Goal: Task Accomplishment & Management: Use online tool/utility

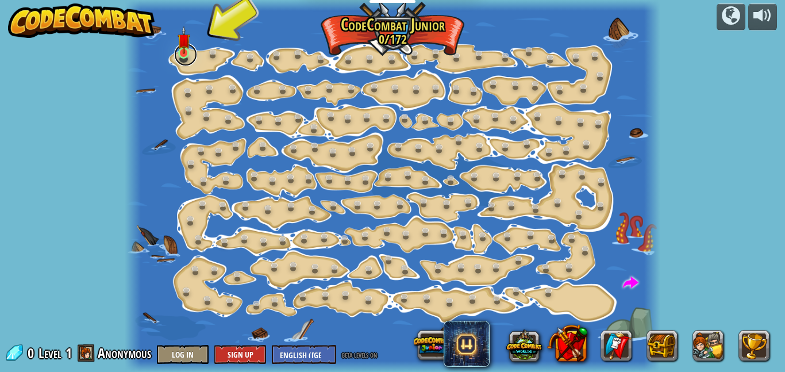
click at [197, 54] on link at bounding box center [185, 54] width 23 height 23
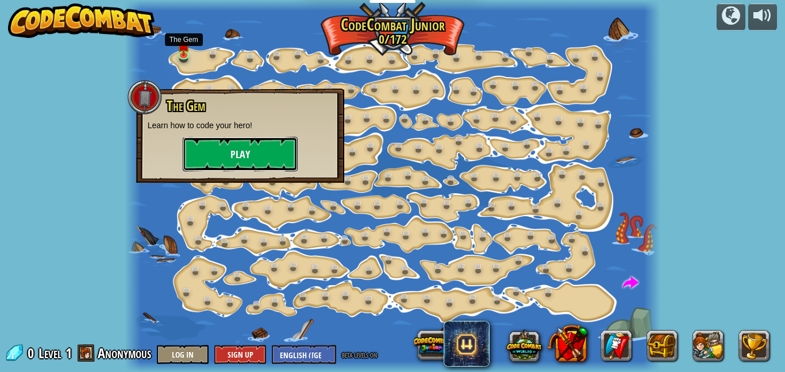
click at [247, 144] on button "Play" at bounding box center [240, 154] width 115 height 34
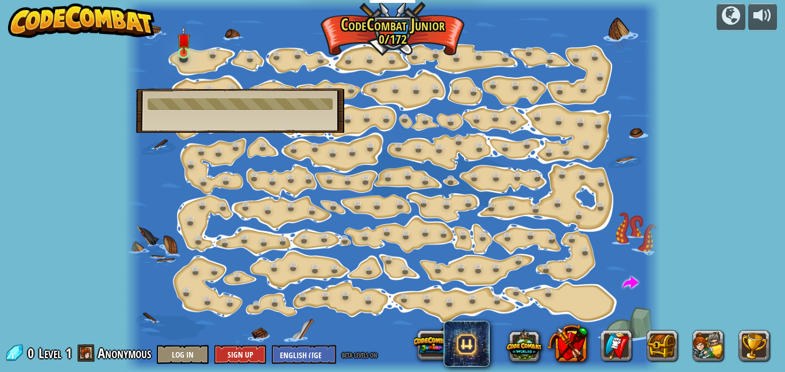
click at [190, 49] on img at bounding box center [184, 40] width 12 height 28
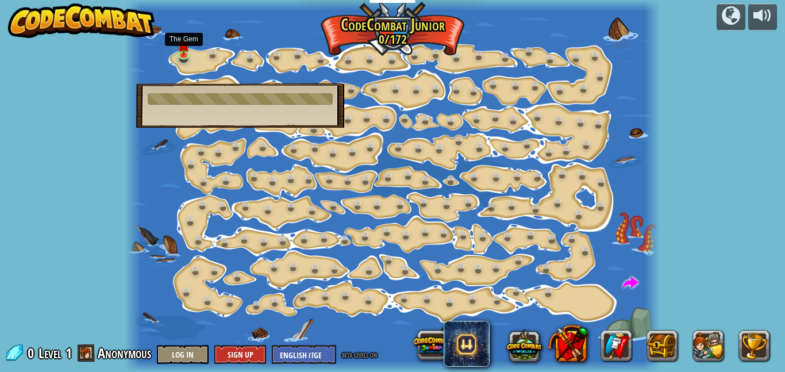
click at [303, 102] on div at bounding box center [240, 98] width 185 height 11
click at [409, 98] on div at bounding box center [393, 186] width 536 height 372
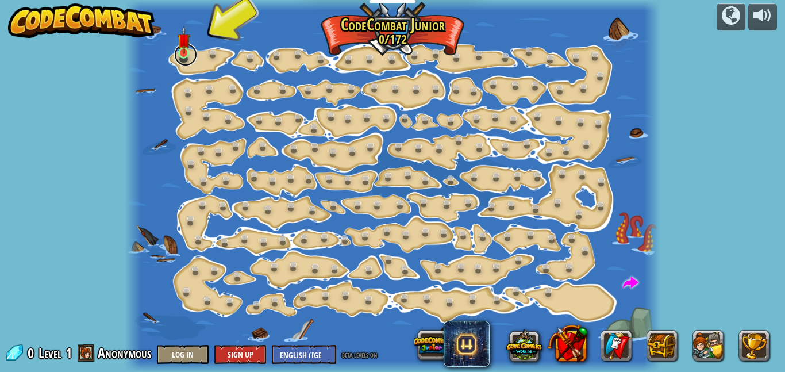
click at [176, 52] on link at bounding box center [185, 54] width 23 height 23
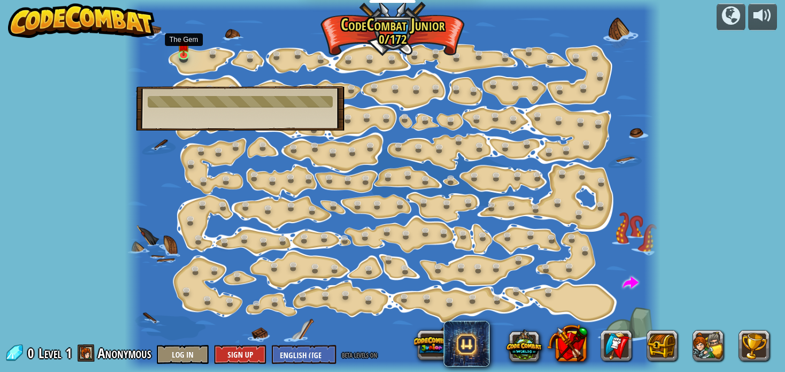
click at [635, 283] on span at bounding box center [631, 283] width 16 height 16
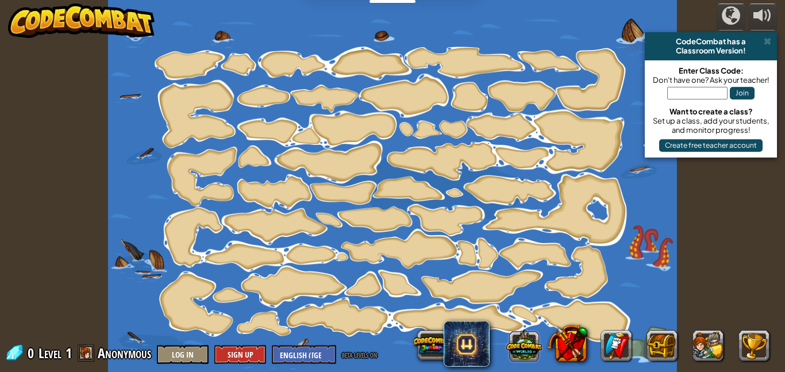
click at [526, 340] on button at bounding box center [524, 345] width 36 height 36
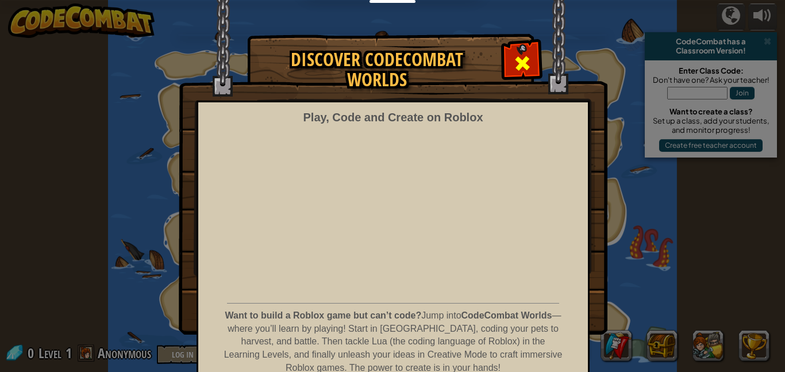
click at [522, 54] on span at bounding box center [522, 63] width 18 height 18
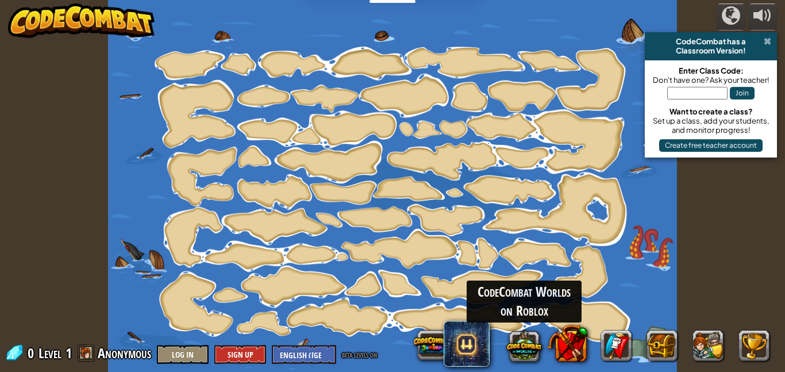
click at [766, 45] on span at bounding box center [767, 41] width 7 height 9
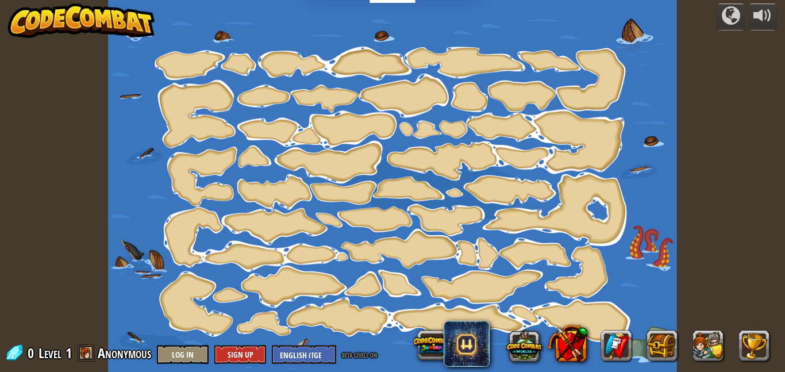
click at [586, 184] on div at bounding box center [392, 186] width 569 height 372
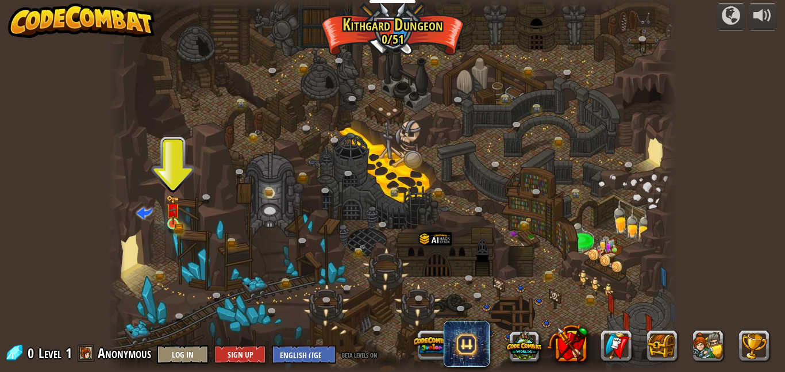
click at [171, 221] on img at bounding box center [172, 210] width 13 height 30
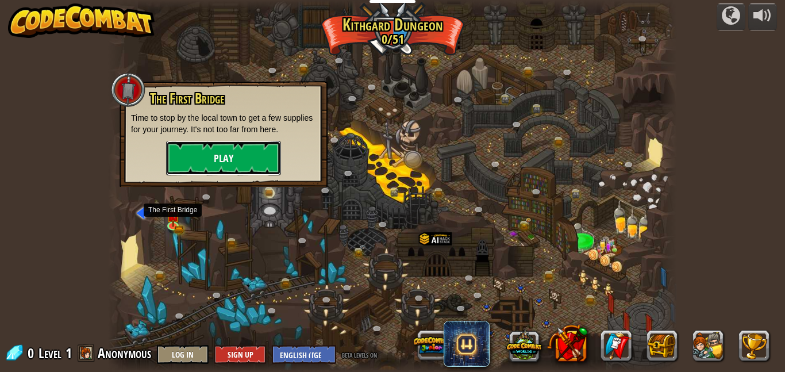
click at [199, 155] on button "Play" at bounding box center [223, 158] width 115 height 34
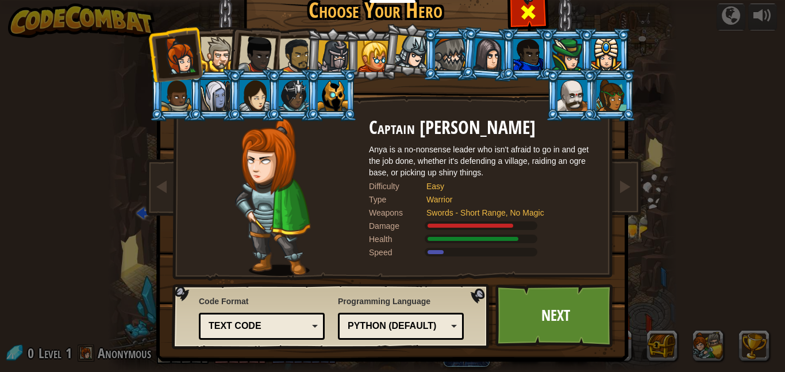
click at [536, 5] on span at bounding box center [528, 12] width 18 height 18
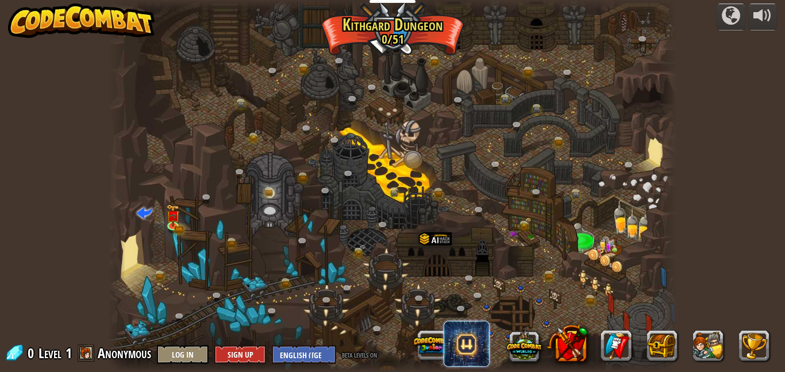
click at [466, 344] on span at bounding box center [467, 344] width 46 height 46
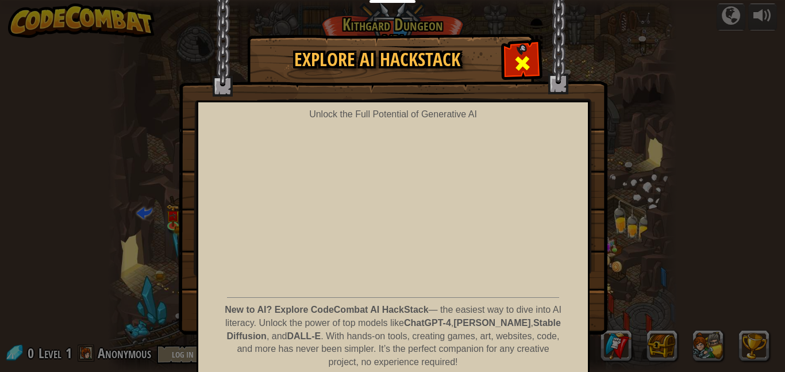
click at [517, 54] on span at bounding box center [522, 63] width 18 height 18
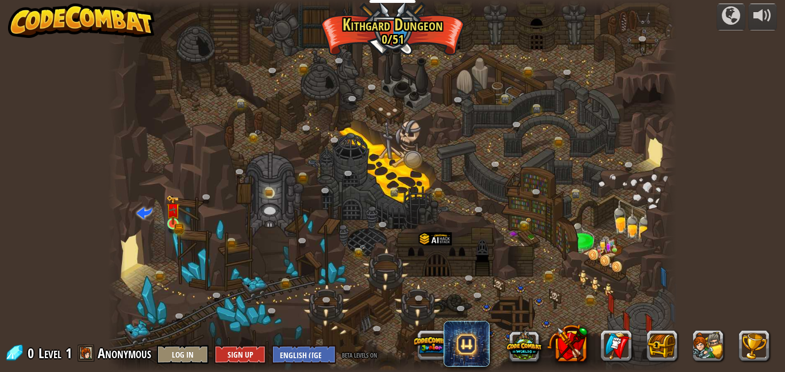
click at [170, 211] on img at bounding box center [172, 210] width 13 height 30
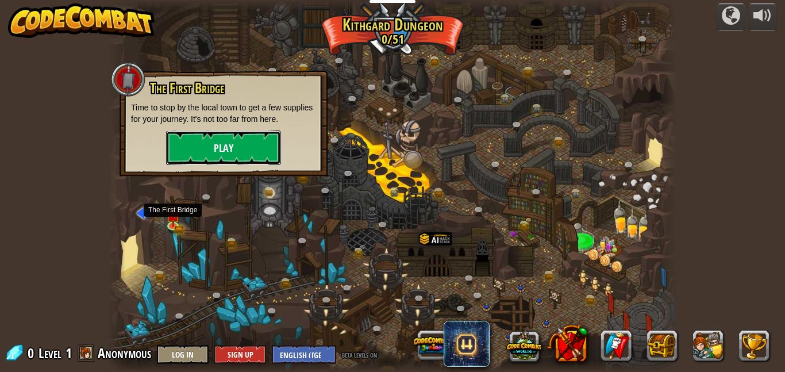
click at [242, 136] on button "Play" at bounding box center [223, 147] width 115 height 34
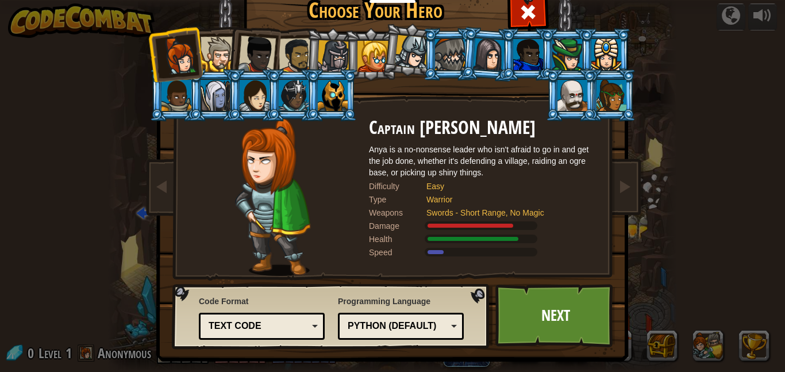
click at [371, 63] on div at bounding box center [372, 56] width 31 height 31
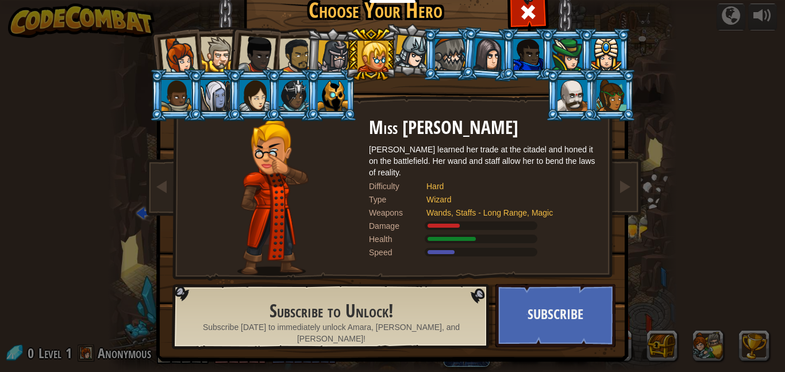
click at [321, 63] on div at bounding box center [333, 56] width 33 height 33
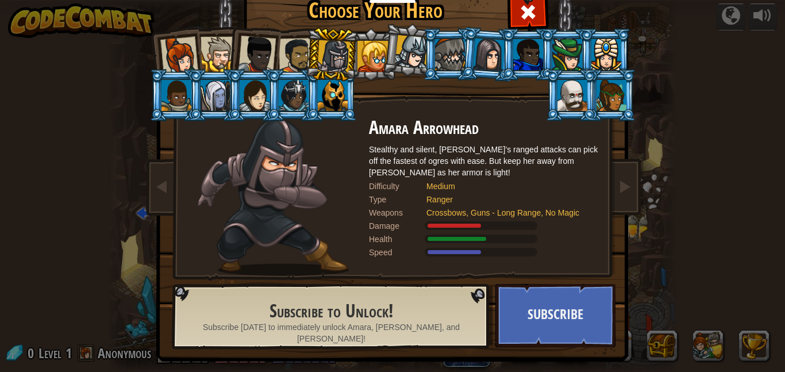
click at [164, 44] on div at bounding box center [179, 56] width 38 height 38
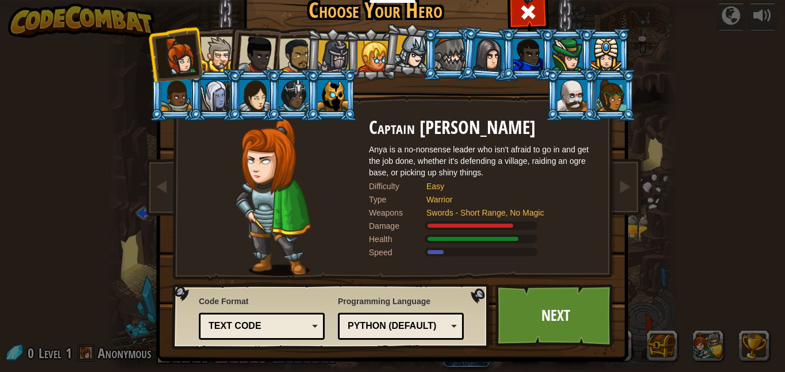
click at [221, 44] on div at bounding box center [218, 54] width 35 height 35
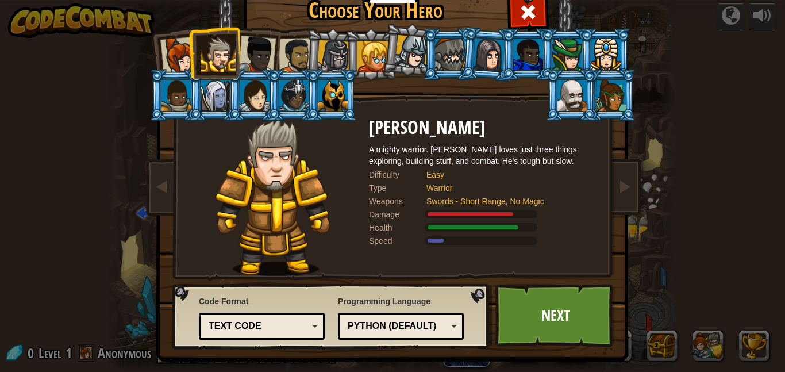
click at [263, 49] on div at bounding box center [257, 55] width 38 height 38
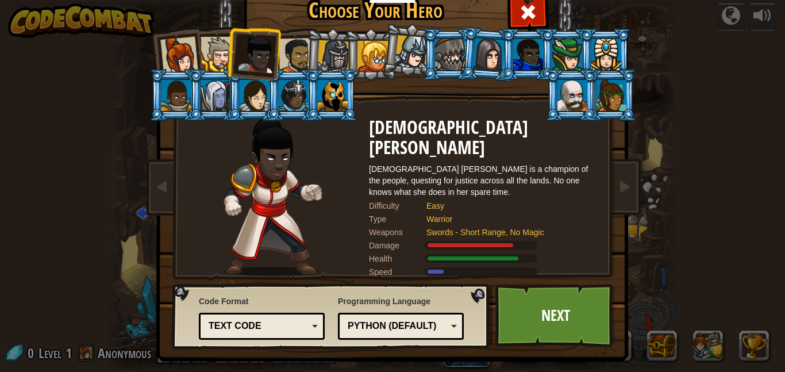
click at [304, 51] on div at bounding box center [297, 56] width 36 height 36
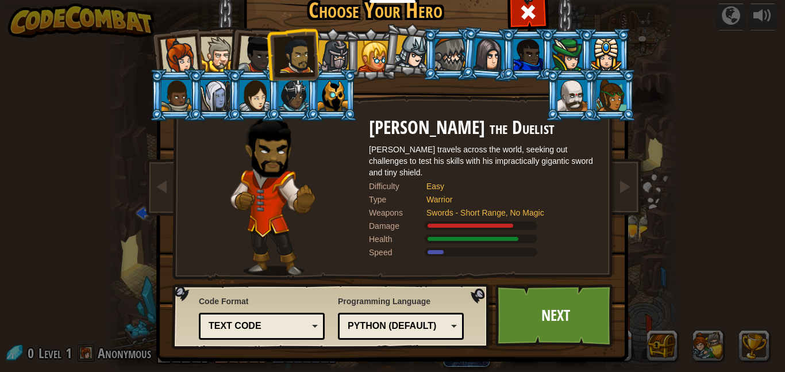
click at [346, 55] on li at bounding box center [371, 54] width 52 height 52
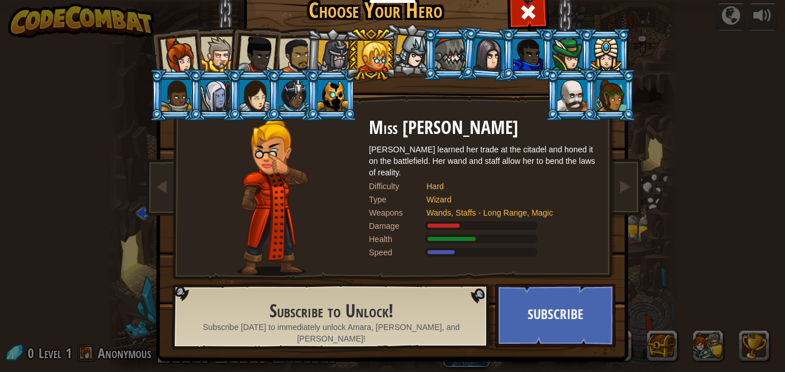
click at [295, 59] on div at bounding box center [297, 56] width 36 height 36
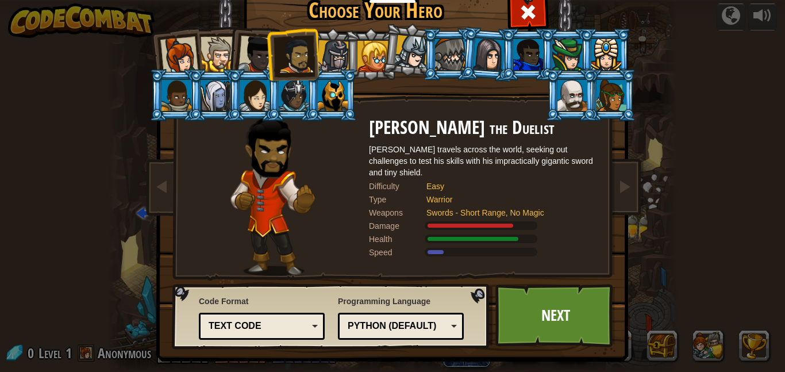
click at [336, 53] on div at bounding box center [333, 56] width 33 height 33
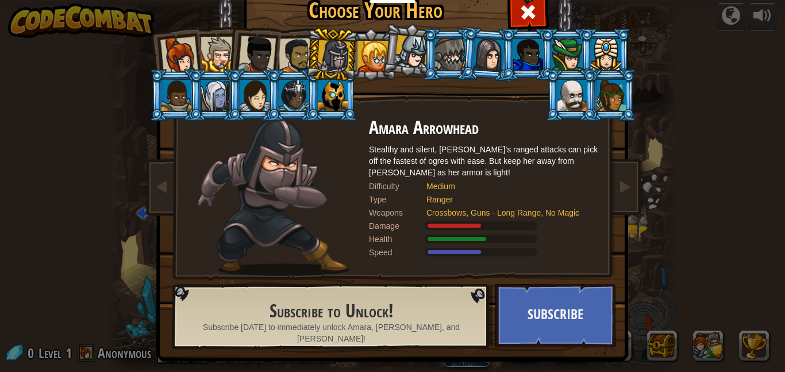
click at [366, 68] on div at bounding box center [372, 56] width 31 height 31
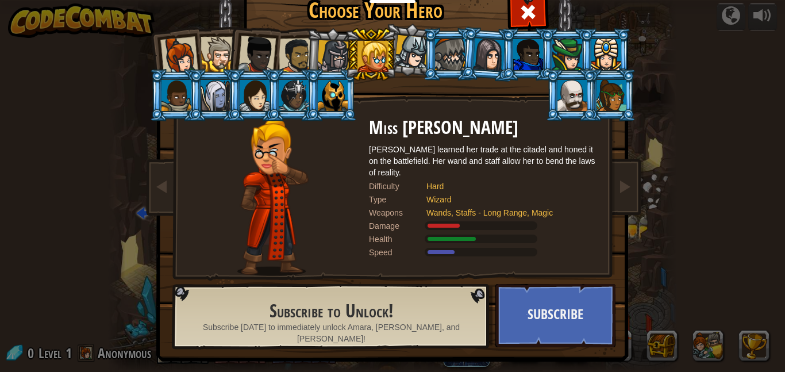
click at [414, 49] on div at bounding box center [412, 52] width 34 height 34
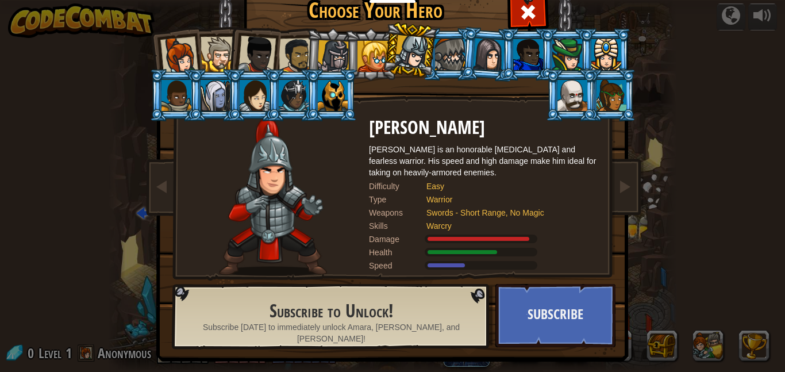
click at [419, 52] on div at bounding box center [412, 52] width 34 height 34
click at [453, 53] on div at bounding box center [450, 54] width 30 height 31
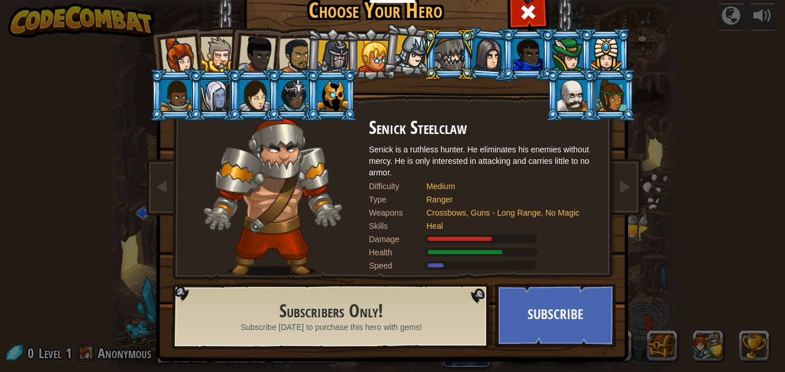
click at [460, 63] on div at bounding box center [450, 54] width 30 height 31
click at [498, 46] on div at bounding box center [489, 54] width 32 height 33
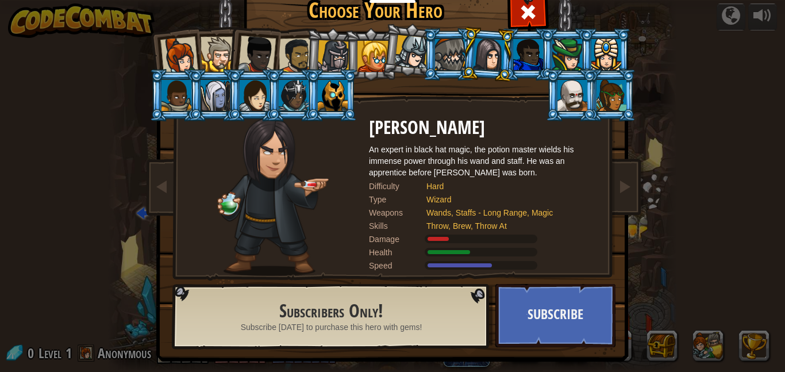
scroll to position [7, 0]
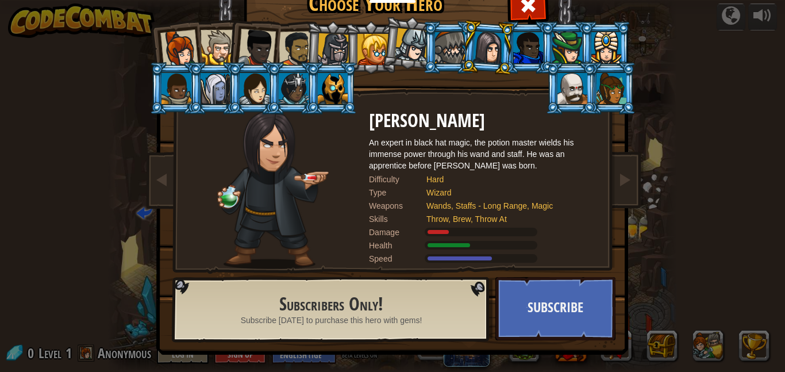
click at [536, 50] on div at bounding box center [528, 47] width 30 height 31
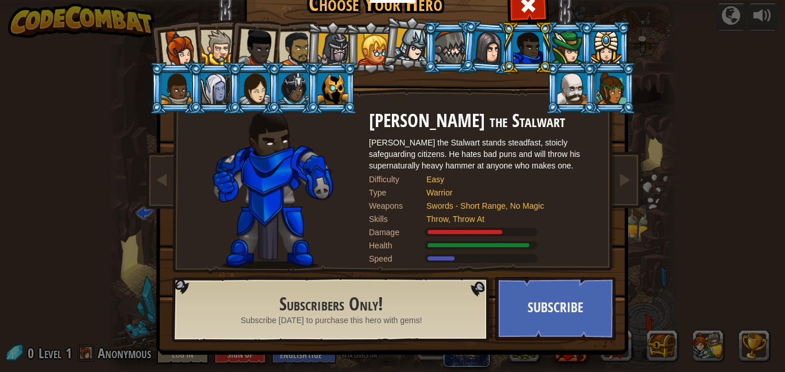
click at [575, 52] on div at bounding box center [567, 47] width 30 height 31
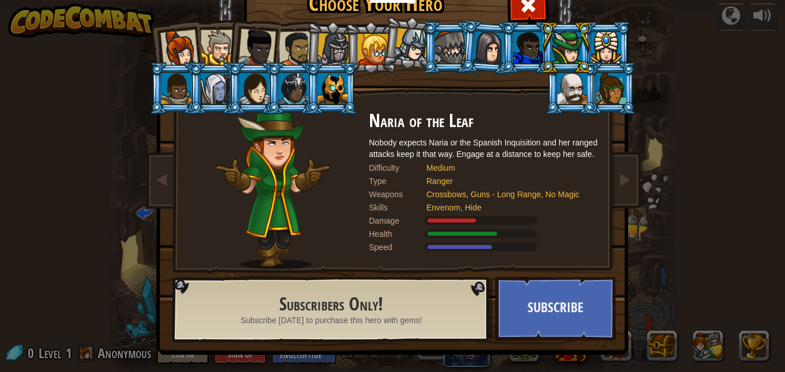
scroll to position [0, 0]
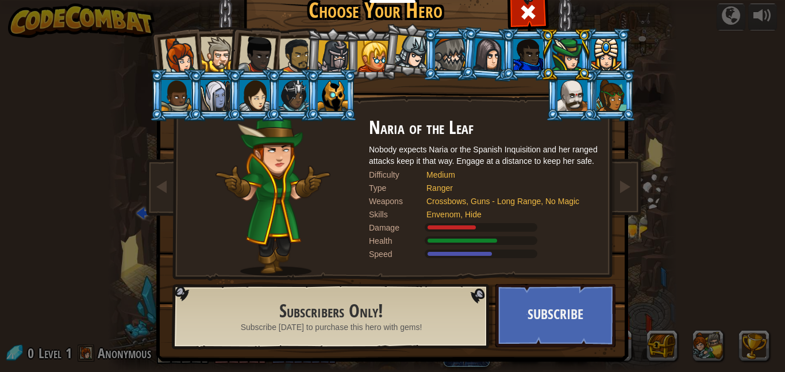
click at [608, 62] on div at bounding box center [606, 54] width 30 height 31
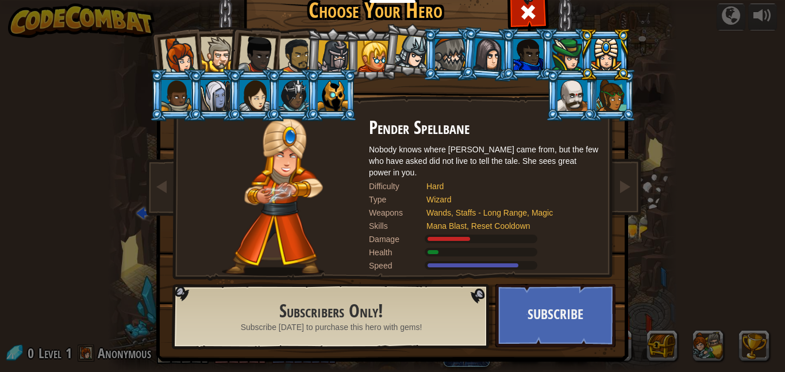
click at [180, 103] on div at bounding box center [177, 95] width 30 height 31
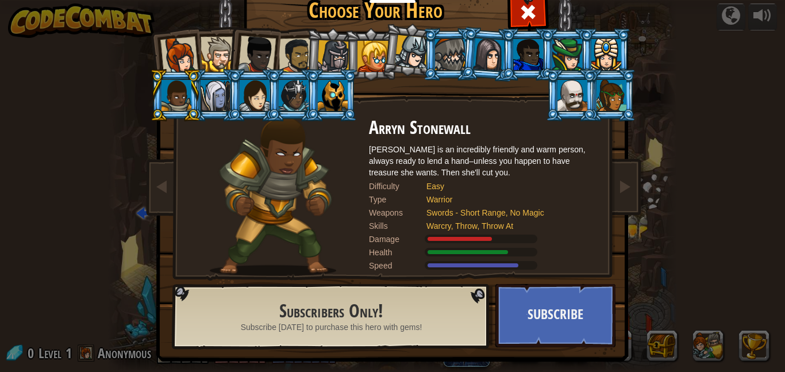
click at [216, 110] on div at bounding box center [216, 95] width 30 height 31
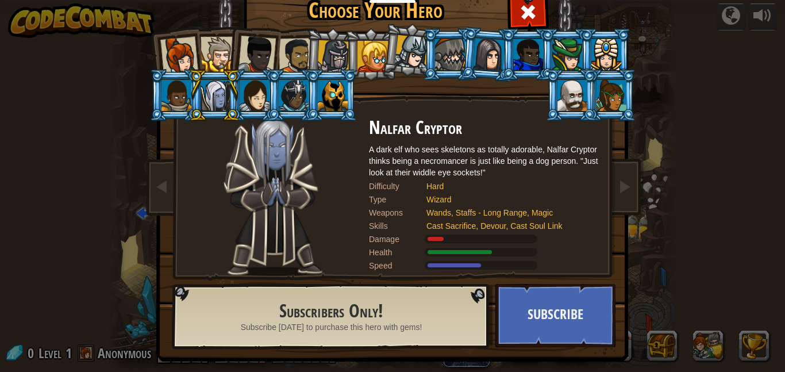
click at [264, 95] on div at bounding box center [255, 95] width 30 height 31
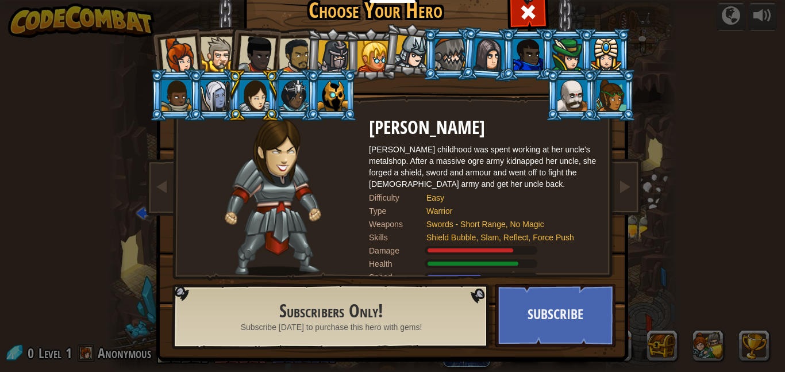
click at [283, 98] on div at bounding box center [294, 95] width 30 height 31
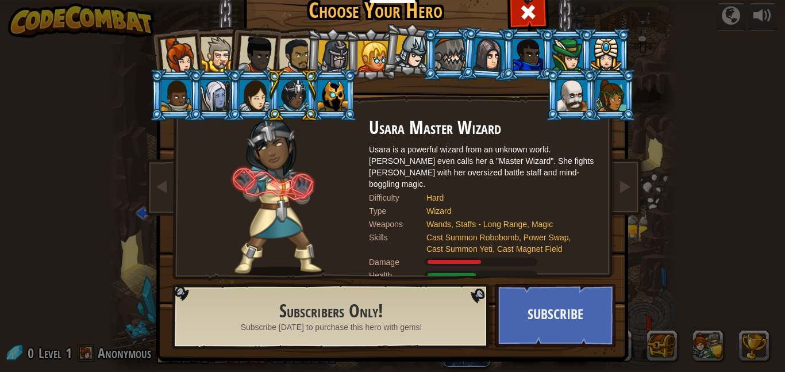
click at [341, 90] on div at bounding box center [333, 95] width 30 height 31
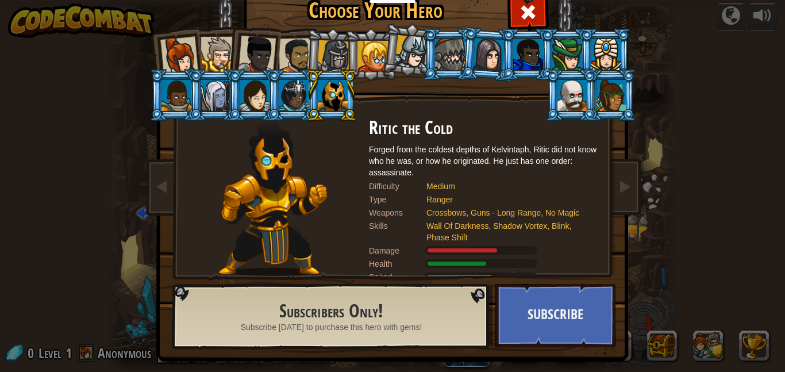
click at [568, 105] on div at bounding box center [573, 95] width 30 height 31
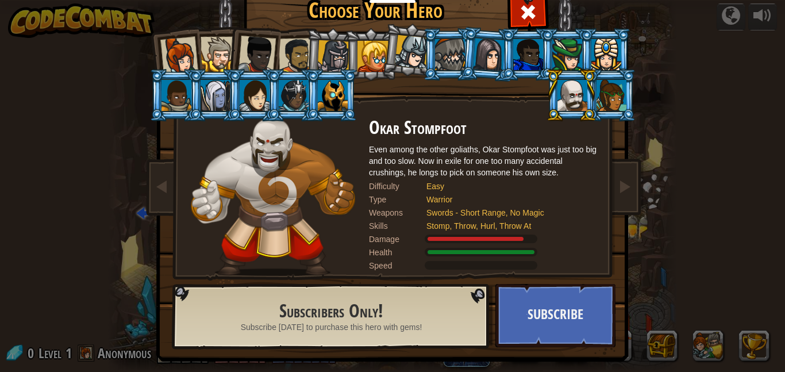
click at [615, 107] on div at bounding box center [612, 95] width 30 height 31
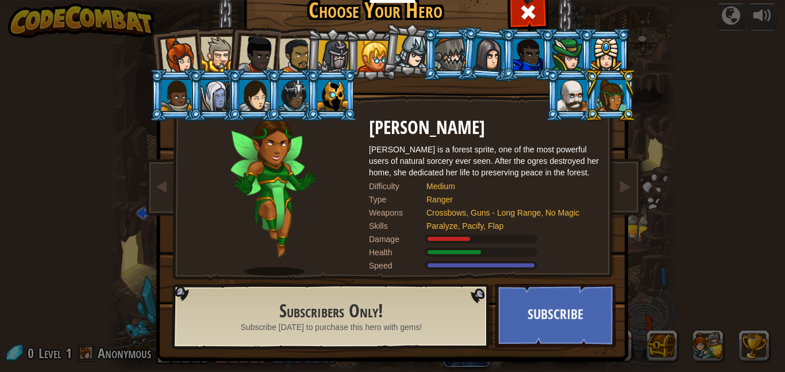
click at [251, 49] on div at bounding box center [257, 55] width 38 height 38
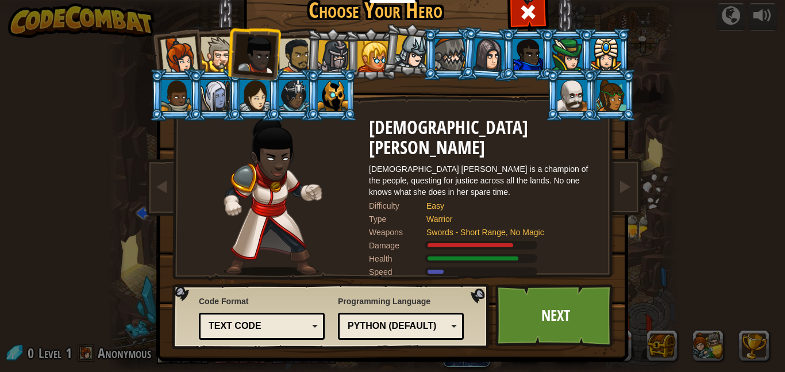
click at [224, 52] on div at bounding box center [218, 54] width 35 height 35
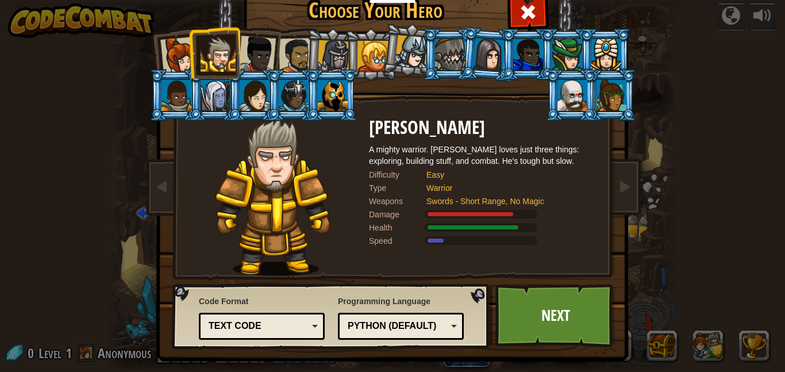
scroll to position [7, 0]
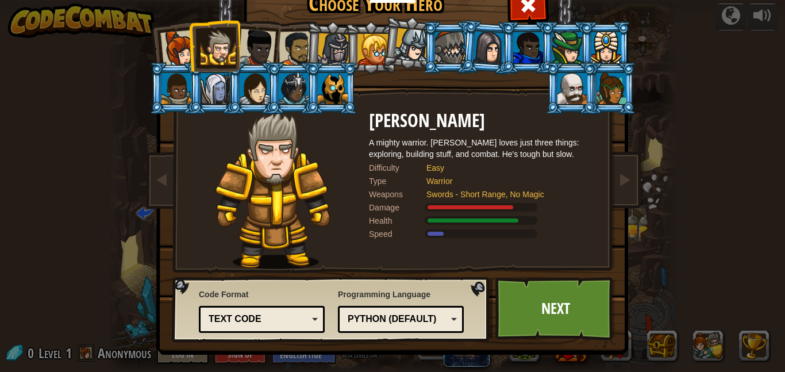
click at [169, 48] on div at bounding box center [179, 49] width 38 height 38
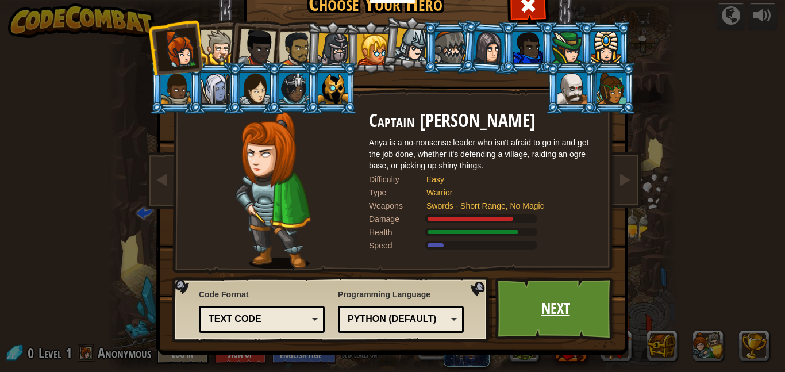
click at [536, 321] on link "Next" at bounding box center [555, 308] width 120 height 63
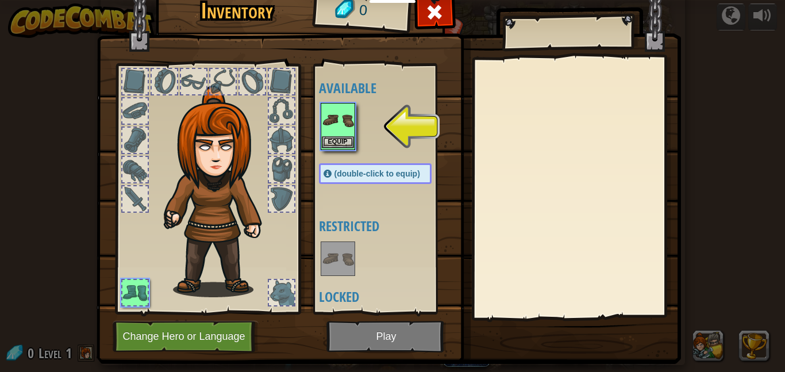
click at [323, 121] on img at bounding box center [338, 120] width 32 height 32
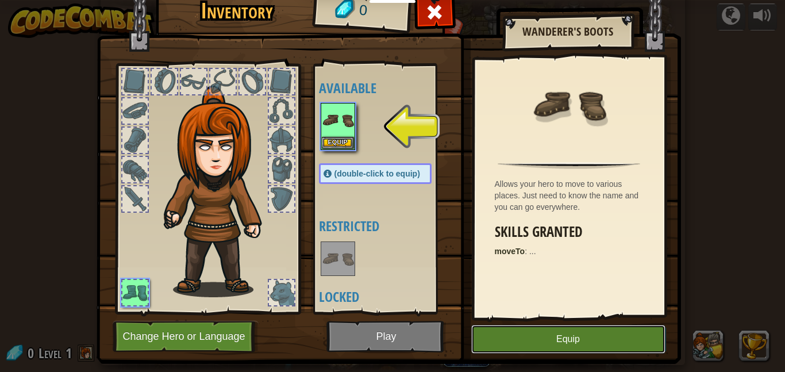
click at [583, 340] on button "Equip" at bounding box center [568, 339] width 194 height 29
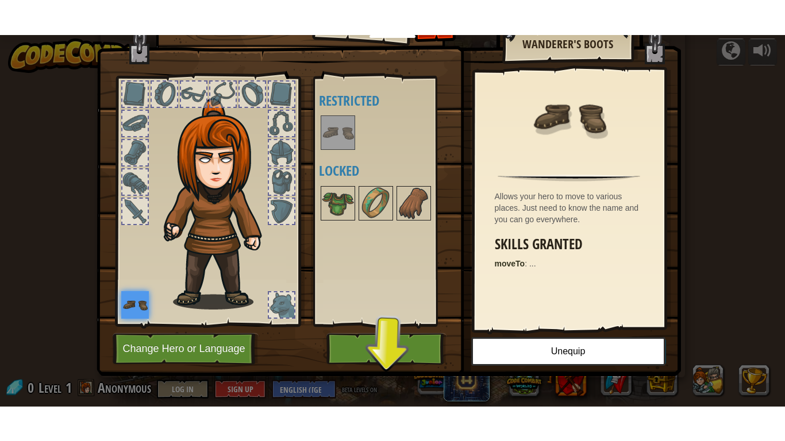
scroll to position [25, 0]
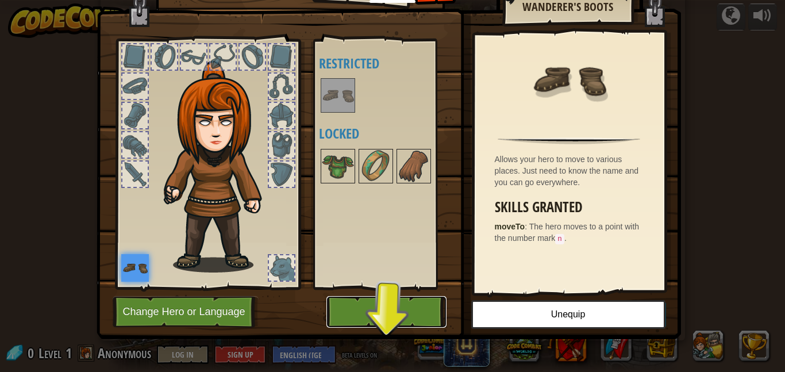
click at [387, 320] on button "Play" at bounding box center [386, 312] width 120 height 32
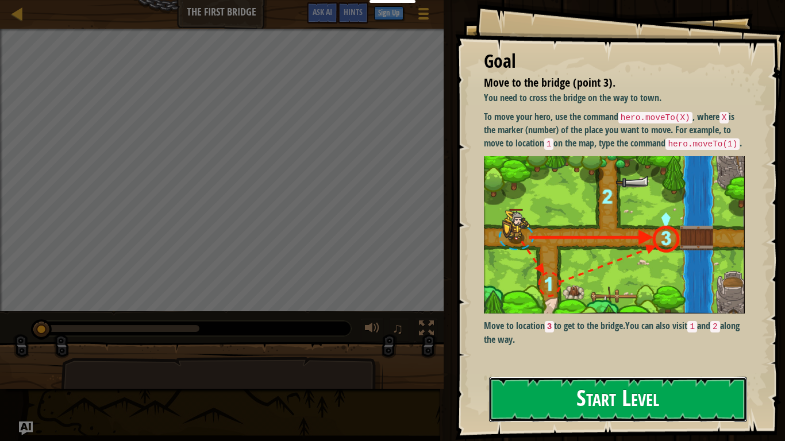
click at [649, 371] on button "Start Level" at bounding box center [618, 399] width 258 height 45
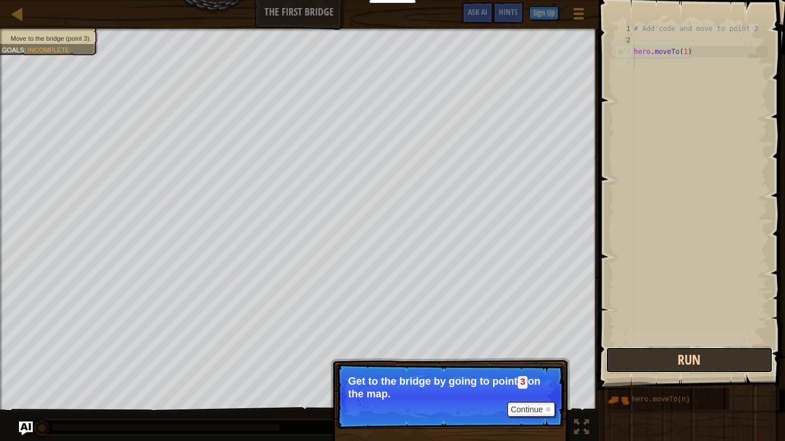
click at [706, 360] on button "Run" at bounding box center [689, 360] width 167 height 26
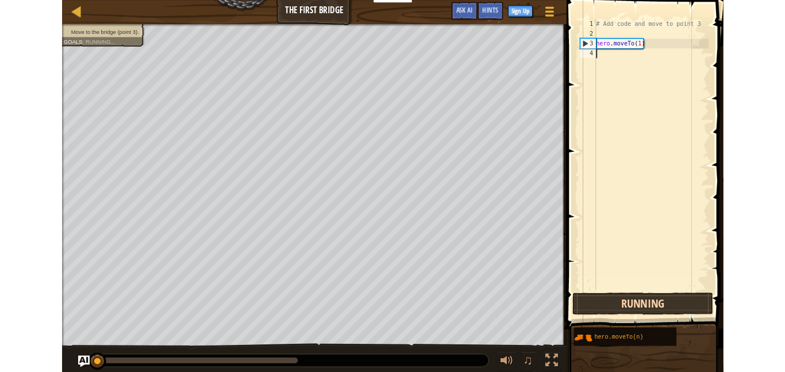
scroll to position [5, 0]
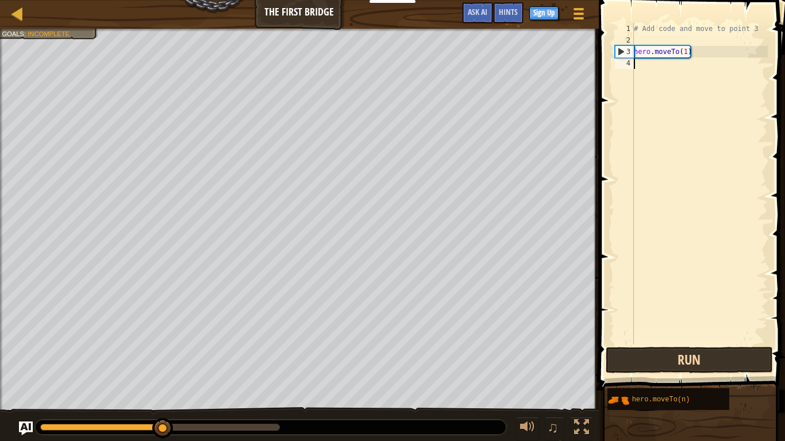
type textarea "hero.moveTo(1)"
type textarea "# Add code and move to point 3"
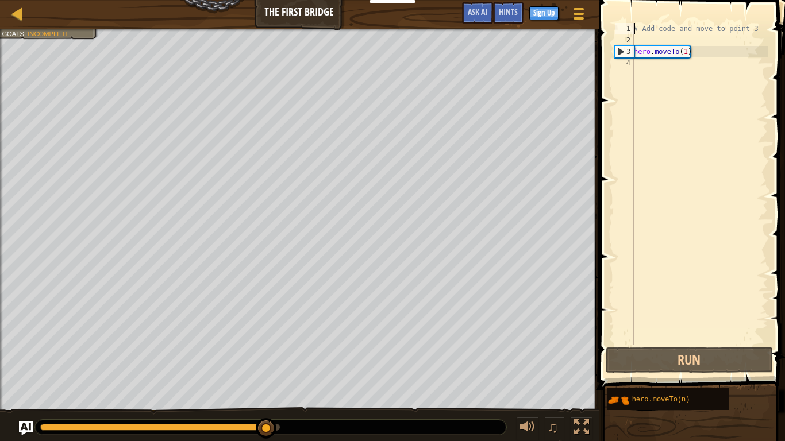
click at [683, 25] on div "# Add code and move to point 3 hero . moveTo ( 1 )" at bounding box center [700, 195] width 136 height 345
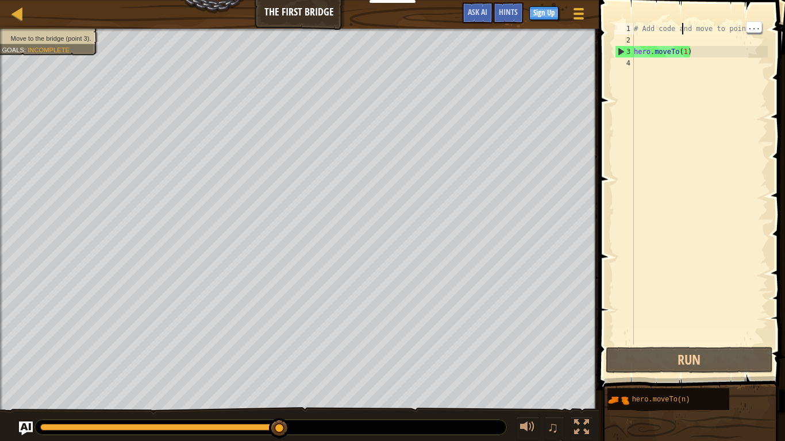
click at [644, 38] on div "# Add code and move to point 3 hero . moveTo ( 1 )" at bounding box center [700, 195] width 136 height 345
click at [628, 29] on div "1" at bounding box center [624, 28] width 19 height 11
type textarea "# Add code and move to point 3"
click at [26, 14] on link "Map" at bounding box center [26, 14] width 6 height 16
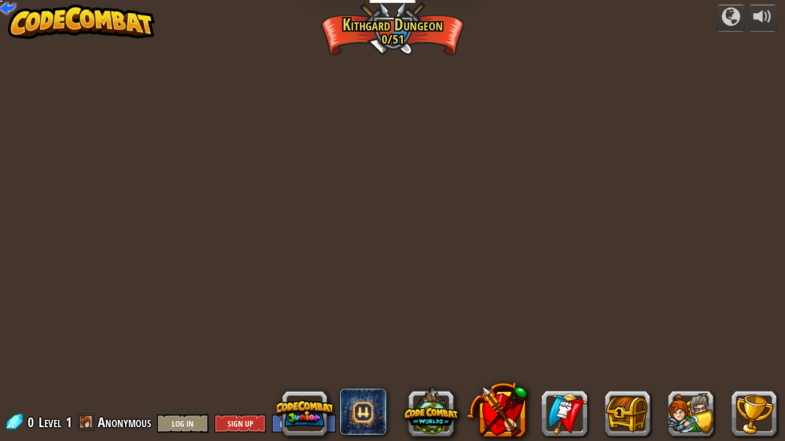
click at [10, 28] on div "powered by Twisted Canyon (Locked) Challenge: collect the most gold using all t…" at bounding box center [392, 220] width 785 height 441
click at [12, 10] on link at bounding box center [6, 4] width 23 height 23
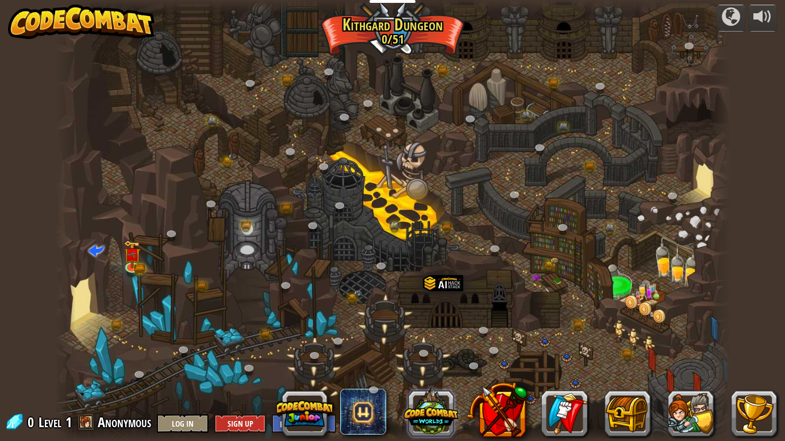
click at [424, 371] on button at bounding box center [430, 412] width 55 height 55
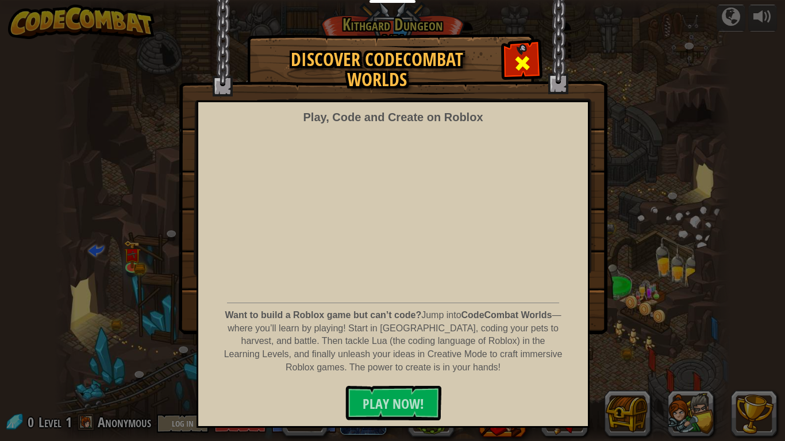
click at [509, 60] on div at bounding box center [522, 62] width 36 height 36
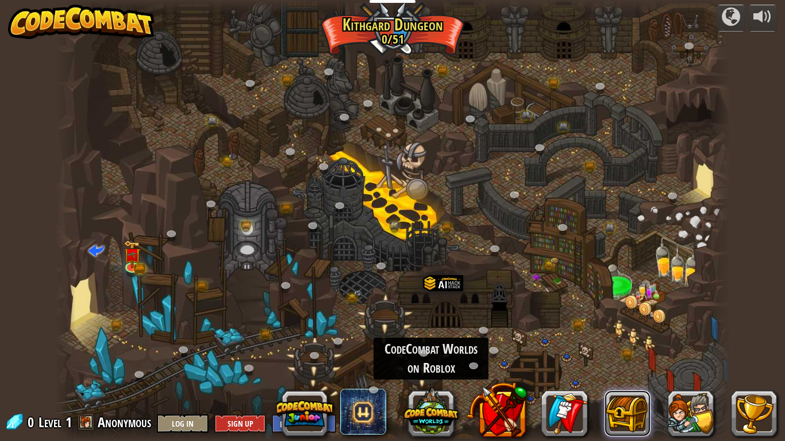
click at [641, 371] on button at bounding box center [628, 414] width 46 height 46
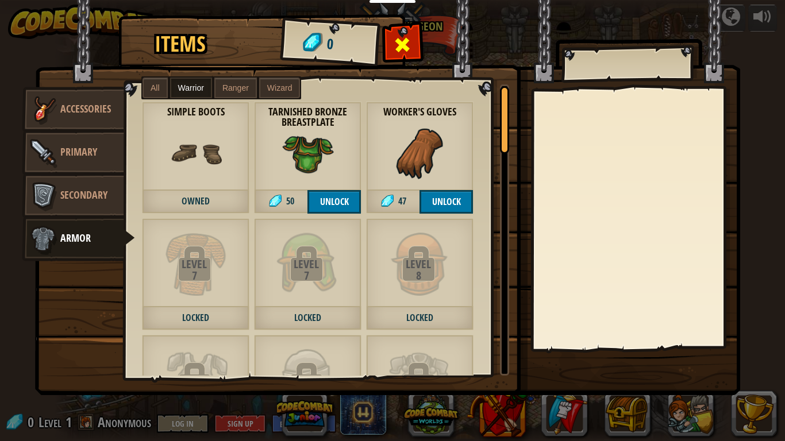
click at [402, 32] on div at bounding box center [403, 48] width 36 height 36
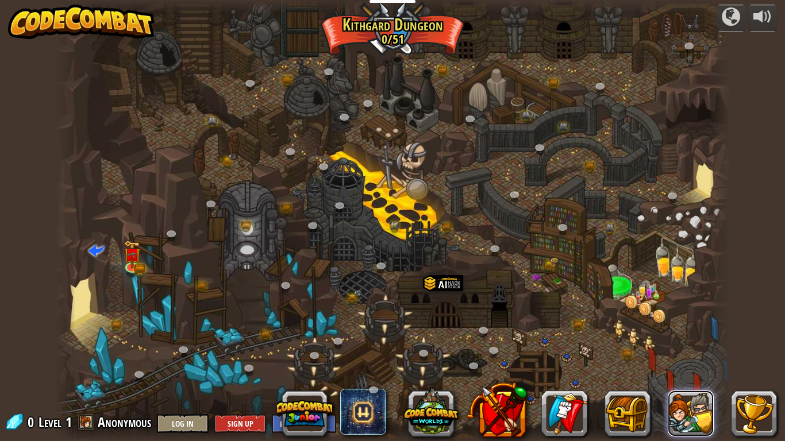
click at [697, 371] on button at bounding box center [691, 414] width 46 height 46
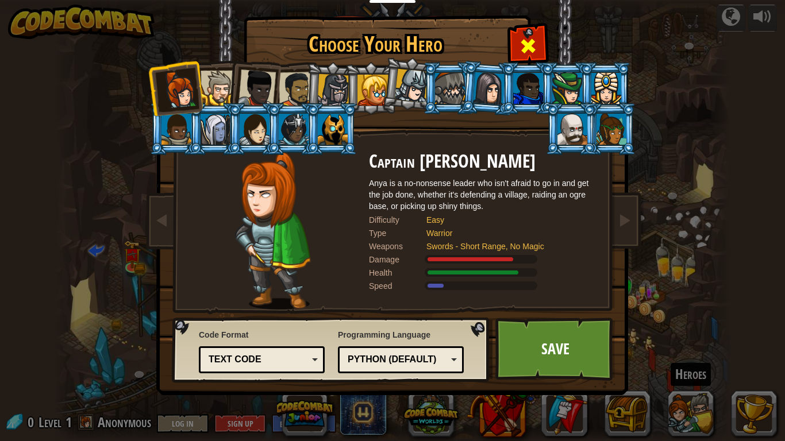
click at [518, 51] on div at bounding box center [528, 44] width 36 height 36
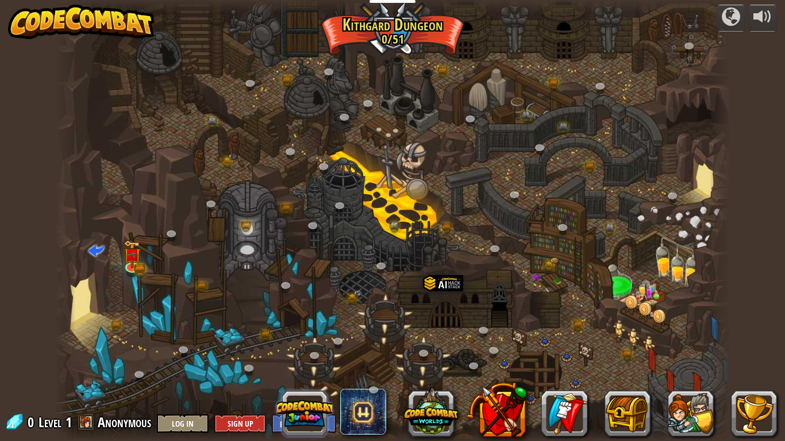
click at [298, 371] on button at bounding box center [304, 413] width 55 height 55
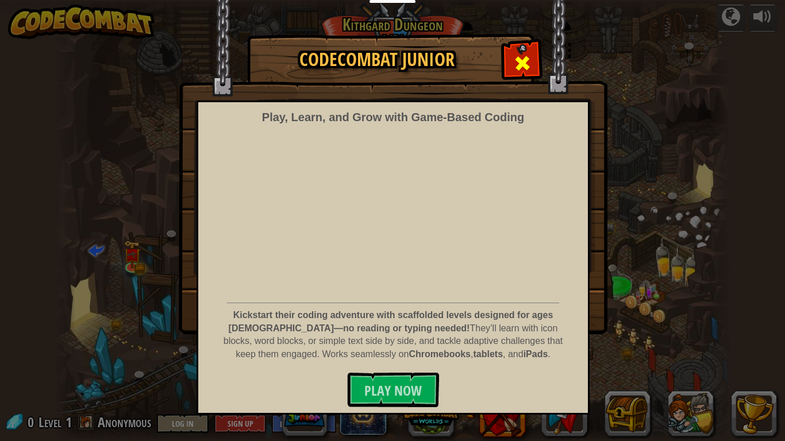
click at [520, 54] on span at bounding box center [522, 63] width 18 height 18
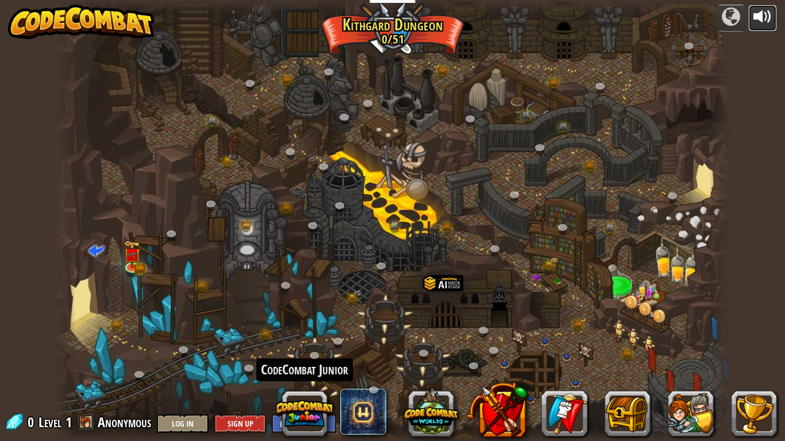
click at [765, 18] on div at bounding box center [762, 16] width 18 height 18
click at [765, 16] on div at bounding box center [762, 16] width 18 height 18
click at [122, 260] on div at bounding box center [392, 220] width 675 height 441
click at [124, 264] on img at bounding box center [132, 247] width 17 height 37
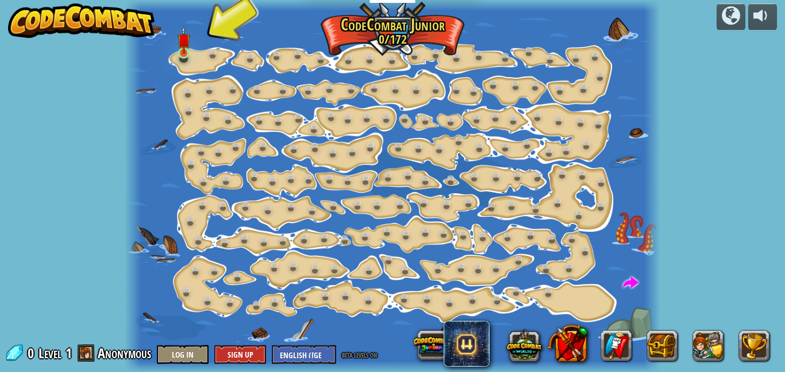
click at [183, 51] on img at bounding box center [184, 40] width 12 height 28
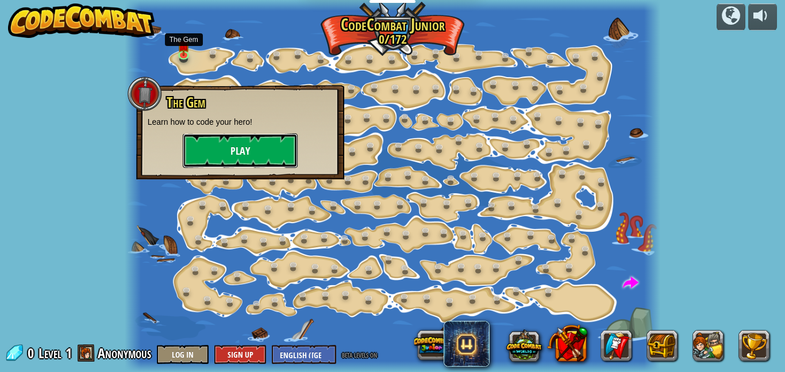
click at [248, 147] on button "Play" at bounding box center [240, 150] width 115 height 34
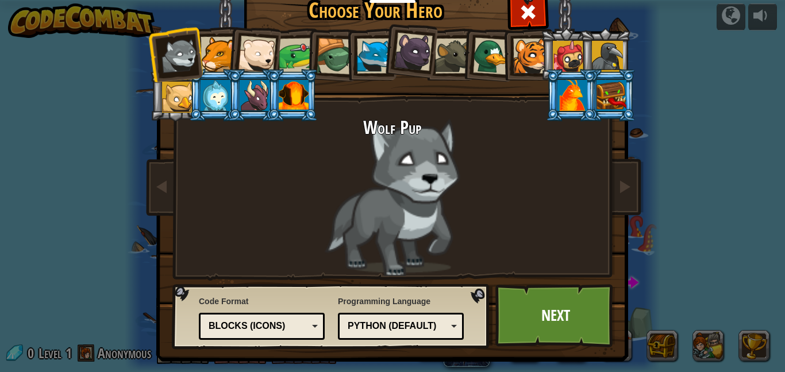
click at [213, 49] on div at bounding box center [218, 54] width 35 height 35
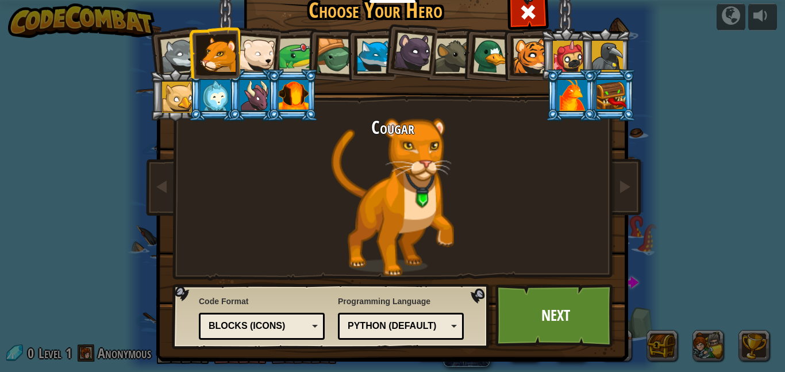
click at [272, 53] on div at bounding box center [257, 55] width 38 height 38
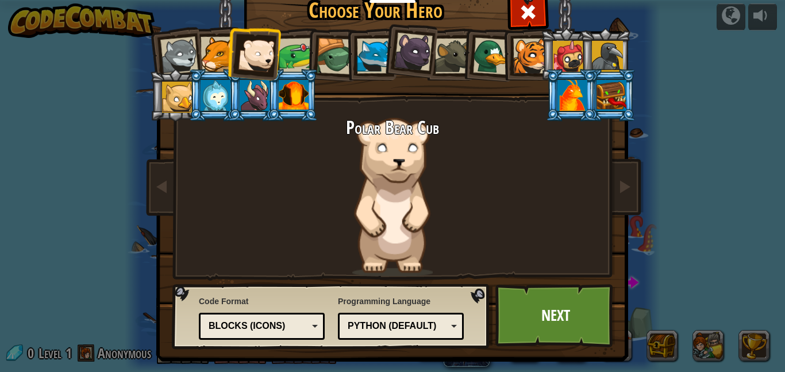
click at [296, 44] on div at bounding box center [297, 56] width 36 height 36
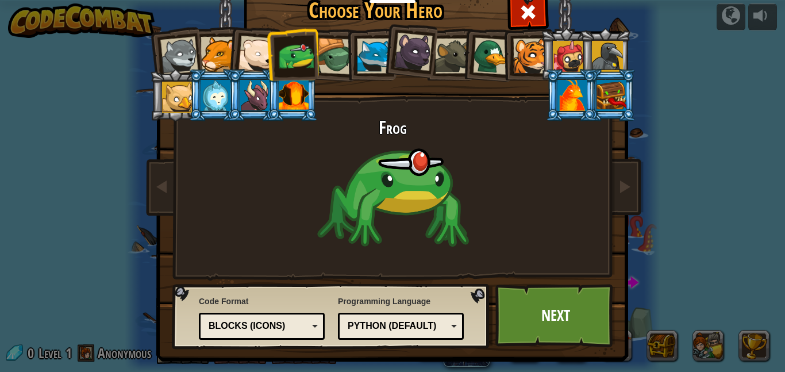
click at [330, 60] on div at bounding box center [335, 56] width 37 height 37
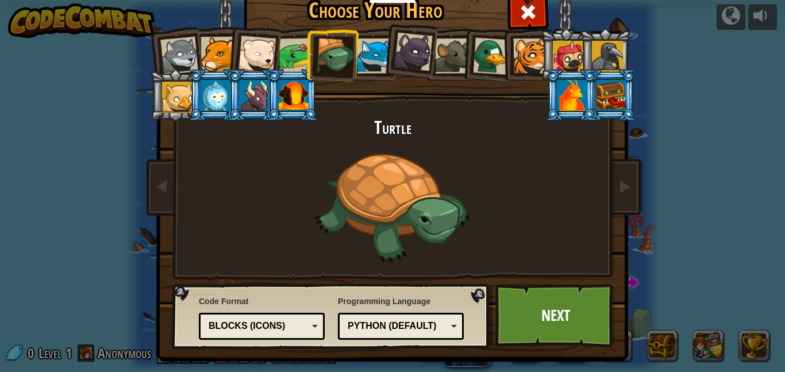
click at [377, 48] on div at bounding box center [374, 56] width 35 height 35
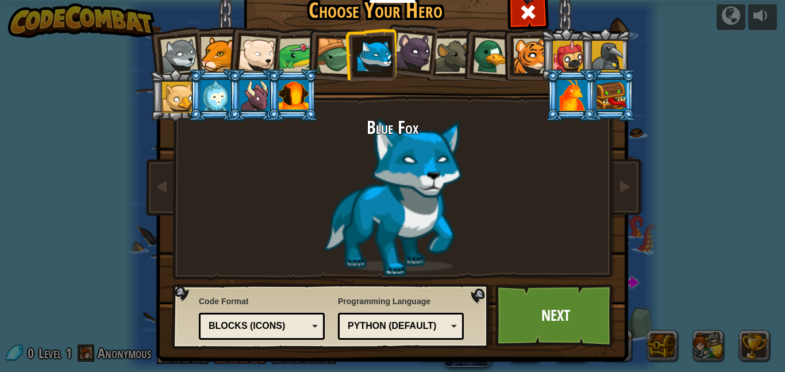
click at [413, 61] on div at bounding box center [413, 52] width 39 height 39
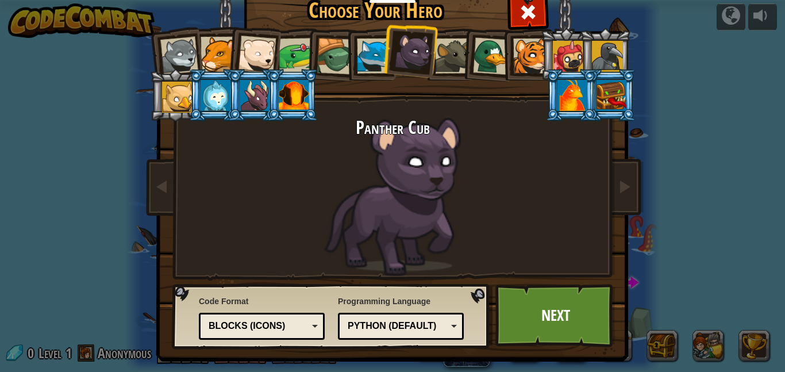
click at [462, 52] on div at bounding box center [452, 56] width 35 height 35
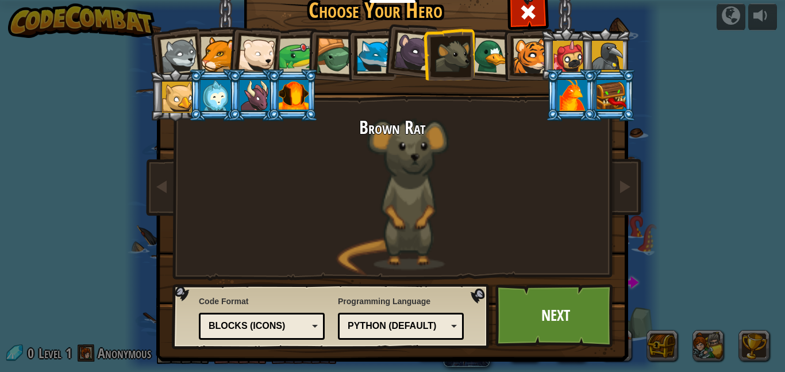
click at [485, 46] on div at bounding box center [491, 55] width 37 height 37
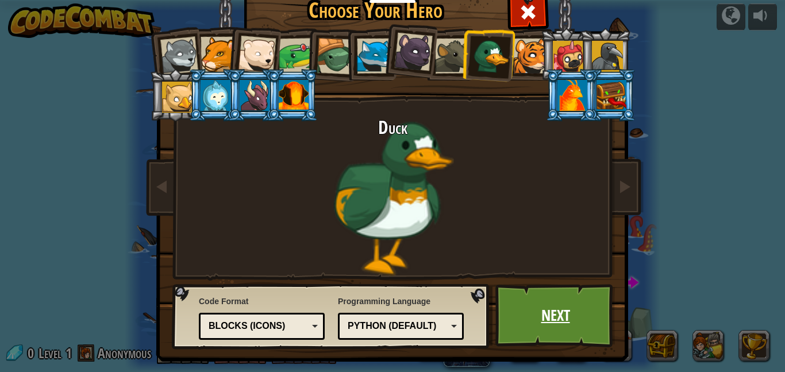
click at [562, 308] on link "Next" at bounding box center [555, 315] width 120 height 63
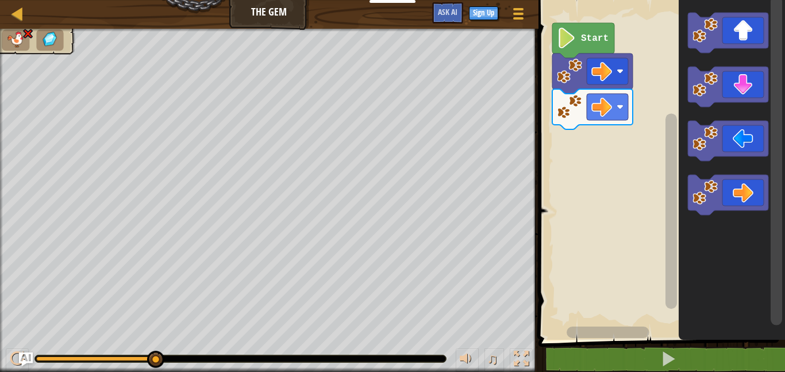
click at [603, 22] on rect "Blockly Workspace" at bounding box center [660, 166] width 250 height 345
click at [567, 30] on image "Blockly Workspace" at bounding box center [567, 38] width 20 height 21
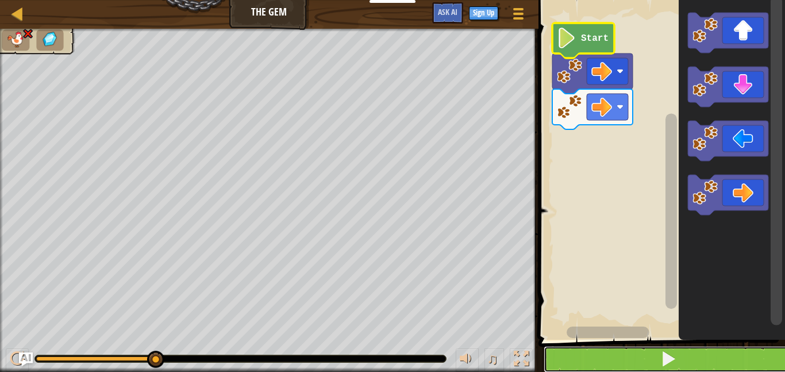
click at [702, 360] on button at bounding box center [669, 359] width 250 height 26
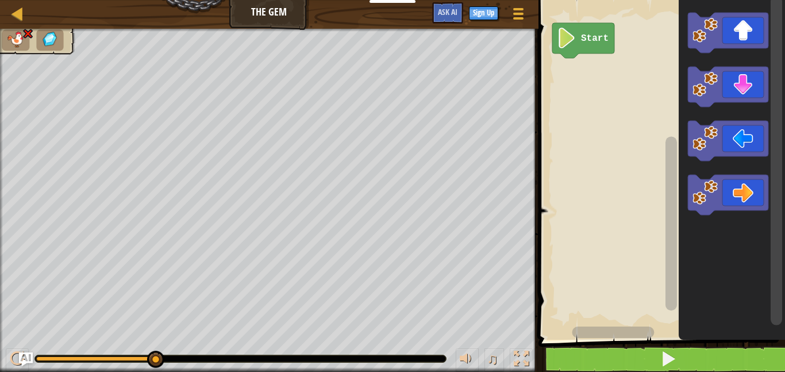
click at [566, 31] on image "Blockly Workspace" at bounding box center [567, 38] width 20 height 21
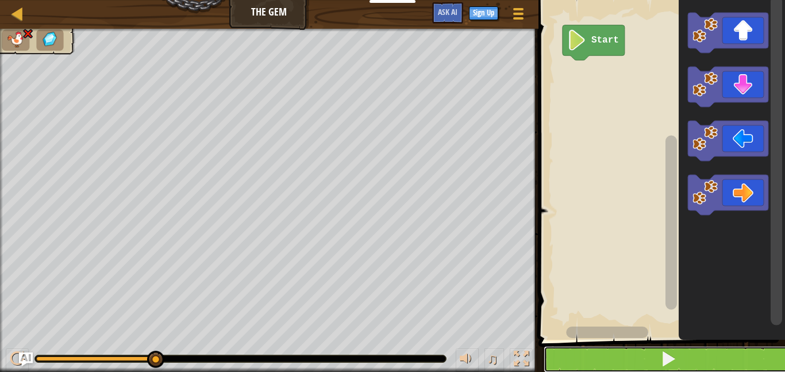
click at [698, 353] on button at bounding box center [669, 359] width 250 height 26
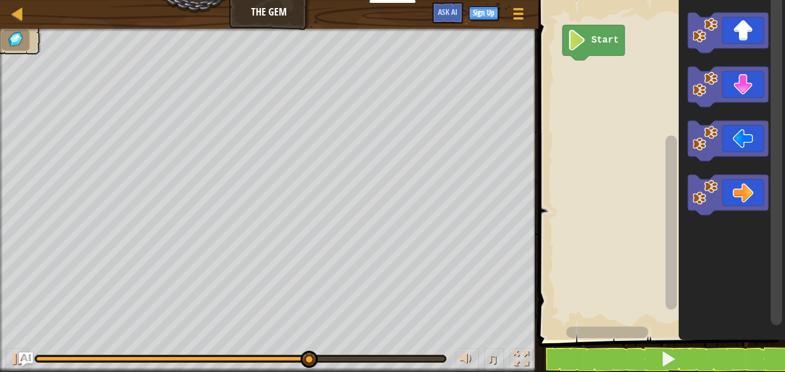
click at [752, 202] on icon "Blockly Workspace" at bounding box center [728, 195] width 80 height 40
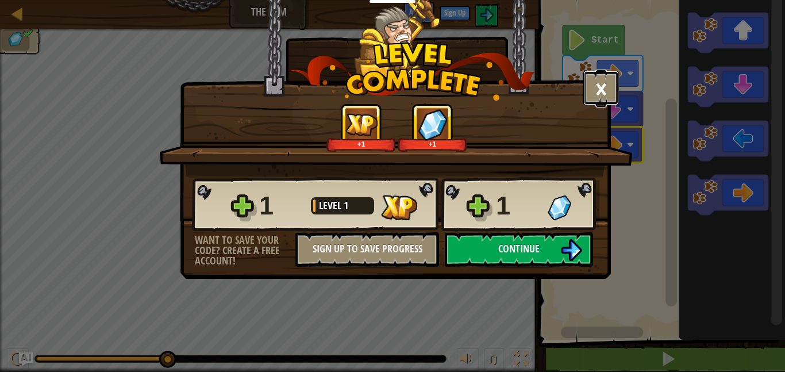
click at [609, 86] on button "×" at bounding box center [601, 88] width 36 height 34
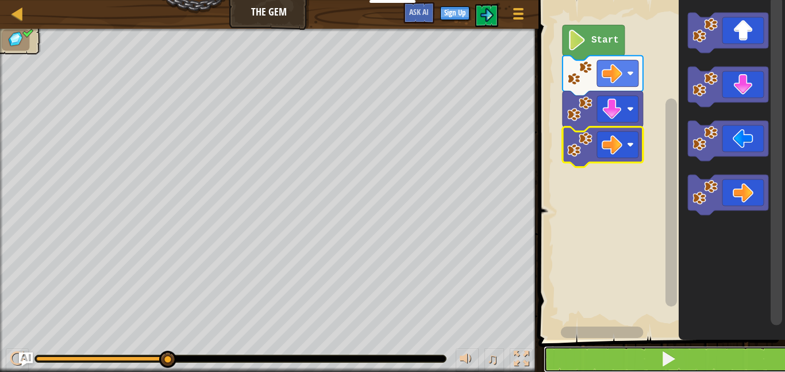
click at [710, 362] on button at bounding box center [669, 359] width 250 height 26
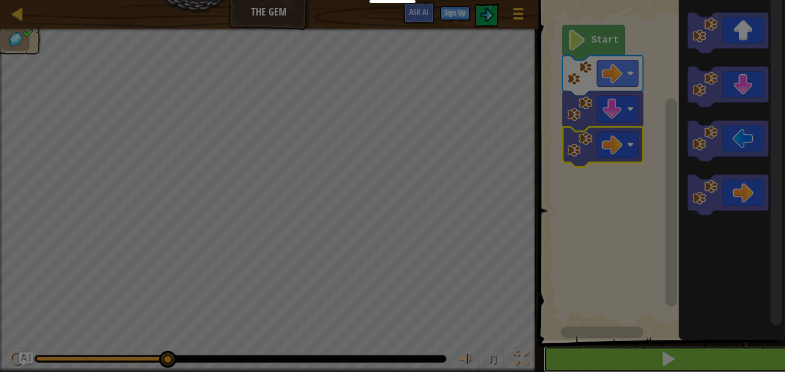
scroll to position [1, 0]
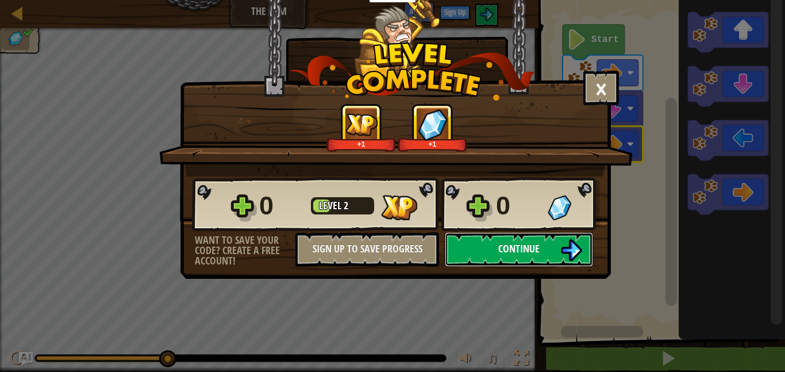
click at [567, 262] on button "Continue" at bounding box center [519, 249] width 148 height 34
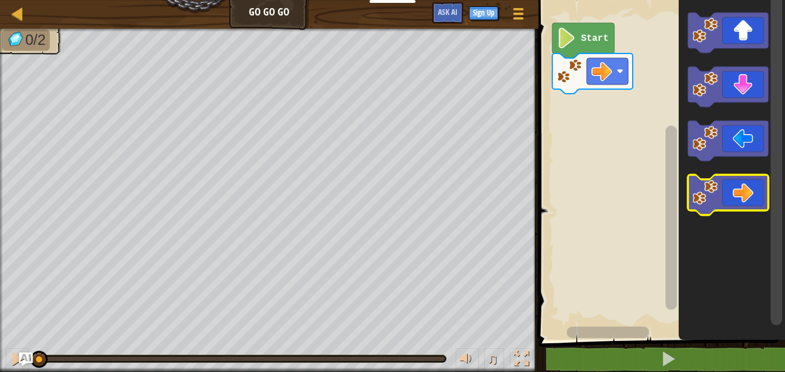
click at [753, 191] on icon "Blockly Workspace" at bounding box center [728, 195] width 80 height 40
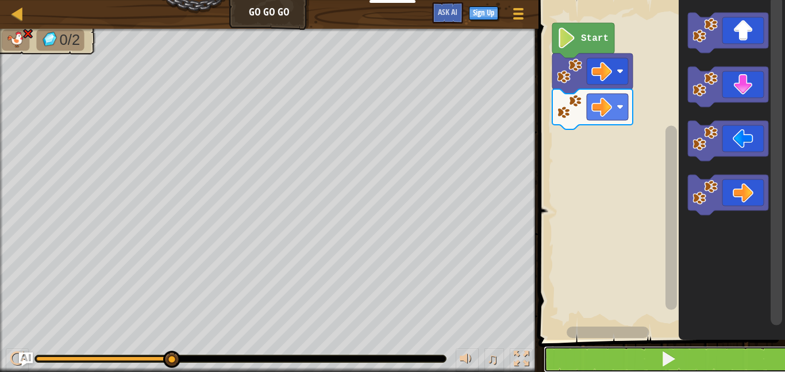
click at [709, 360] on button at bounding box center [669, 359] width 250 height 26
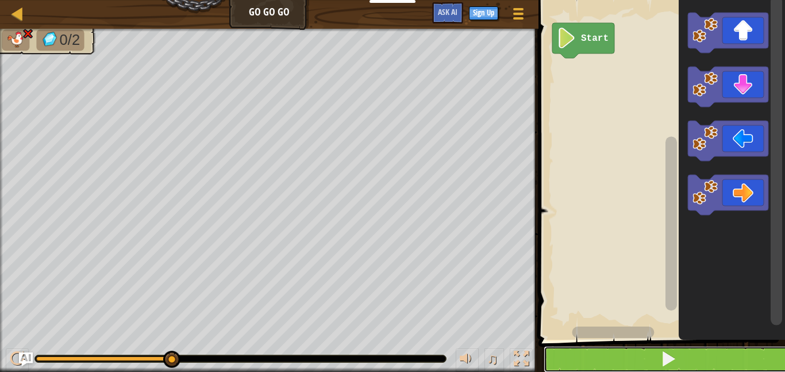
click at [642, 355] on button at bounding box center [669, 359] width 250 height 26
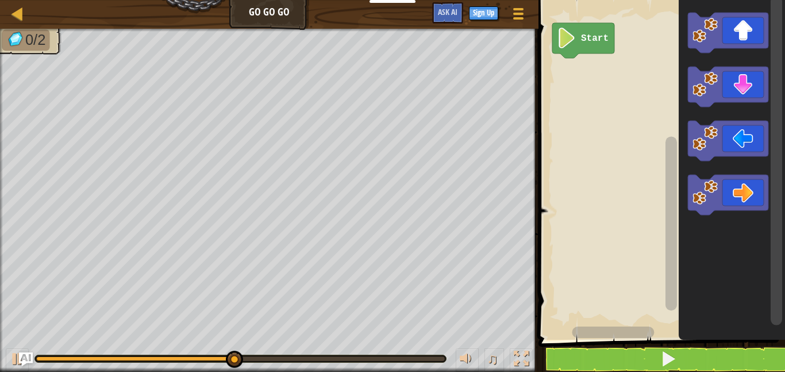
click at [755, 192] on icon "Blockly Workspace" at bounding box center [728, 195] width 80 height 40
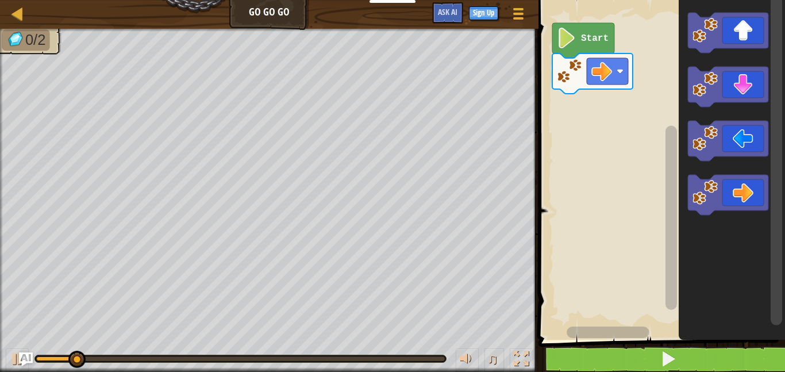
click at [752, 197] on icon "Blockly Workspace" at bounding box center [728, 195] width 80 height 40
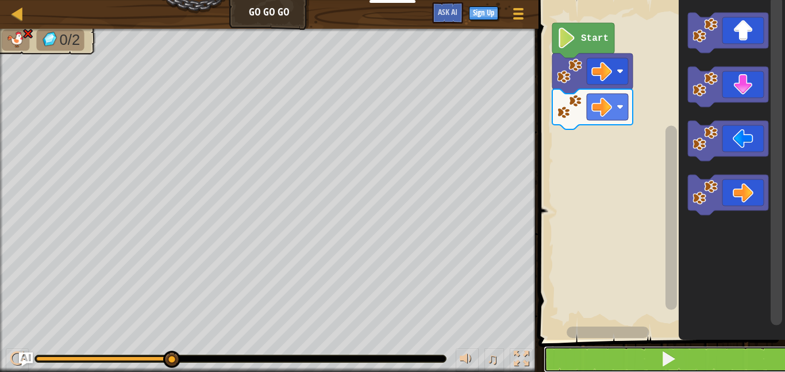
click at [683, 357] on button at bounding box center [669, 359] width 250 height 26
click at [698, 362] on button at bounding box center [669, 359] width 250 height 26
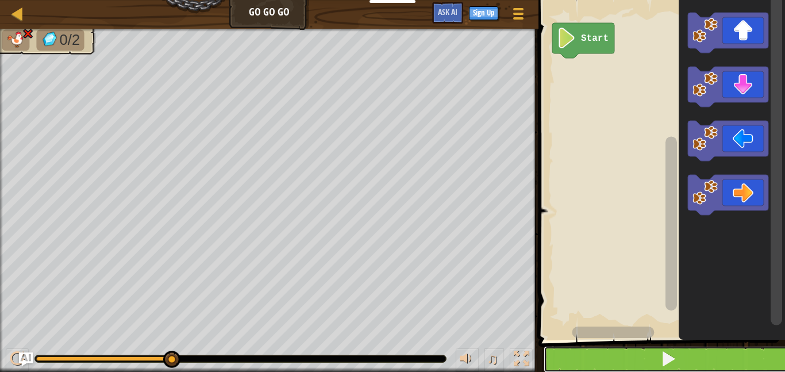
click at [712, 364] on button at bounding box center [669, 359] width 250 height 26
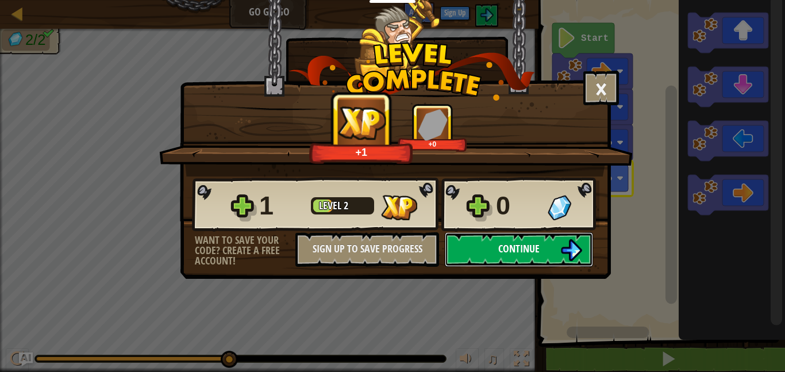
click at [535, 252] on span "Continue" at bounding box center [518, 248] width 41 height 14
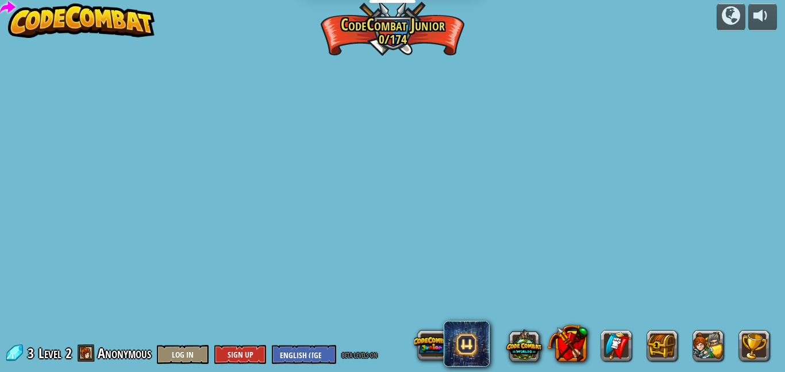
click at [563, 263] on div "powered by Step Change (Locked) Change step arguments. Go Smart (Locked) Now we…" at bounding box center [392, 186] width 785 height 372
click at [577, 257] on div "powered by Step Change (Locked) Change step arguments. Go Smart (Locked) Now we…" at bounding box center [392, 186] width 785 height 372
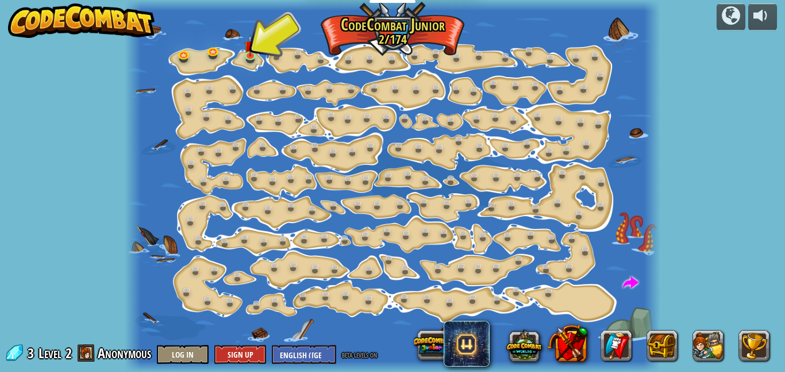
click at [246, 66] on div at bounding box center [393, 186] width 536 height 372
click at [257, 49] on link at bounding box center [252, 55] width 23 height 23
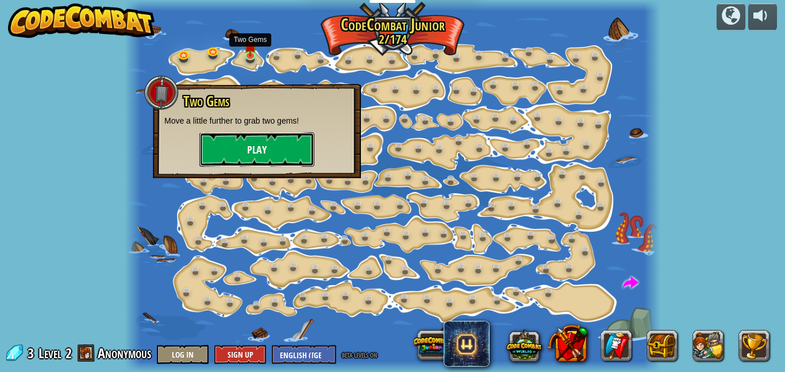
click at [278, 146] on button "Play" at bounding box center [256, 149] width 115 height 34
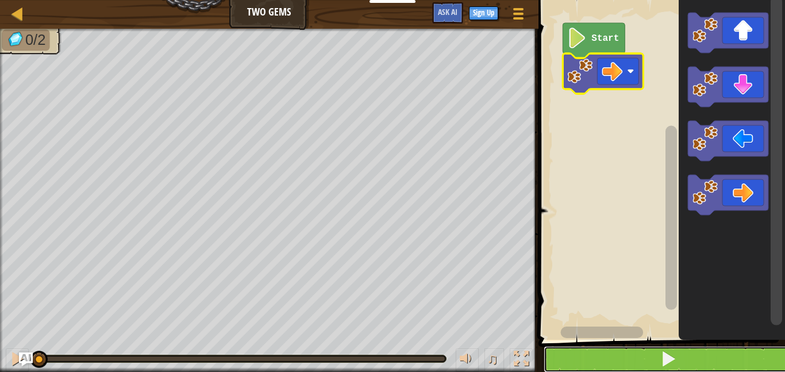
click at [612, 347] on button at bounding box center [669, 359] width 250 height 26
click at [684, 353] on button at bounding box center [669, 359] width 250 height 26
click at [681, 351] on button at bounding box center [669, 359] width 250 height 26
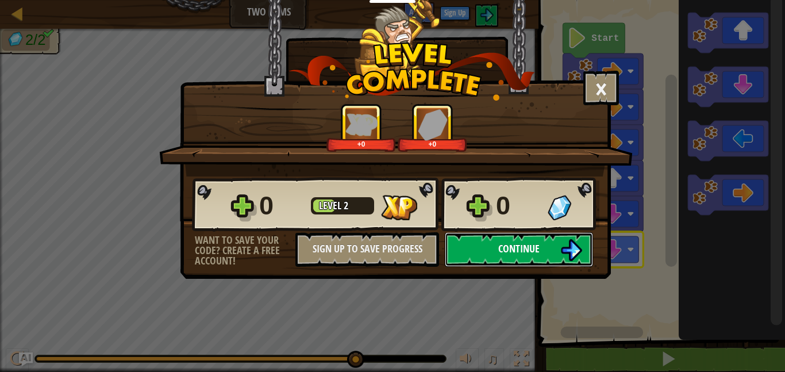
click at [549, 252] on button "Continue" at bounding box center [519, 249] width 148 height 34
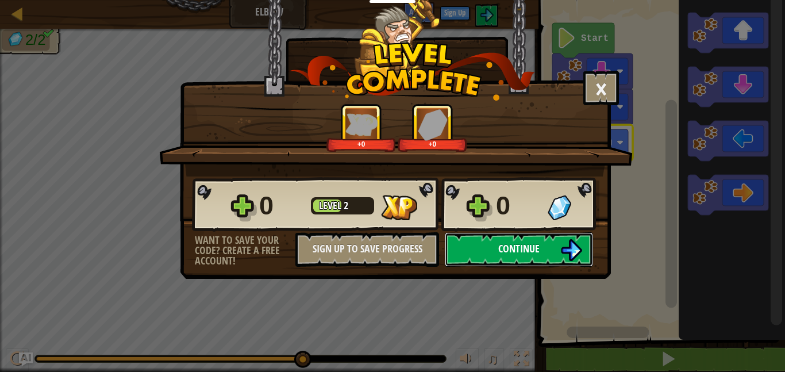
click at [558, 250] on button "Continue" at bounding box center [519, 249] width 148 height 34
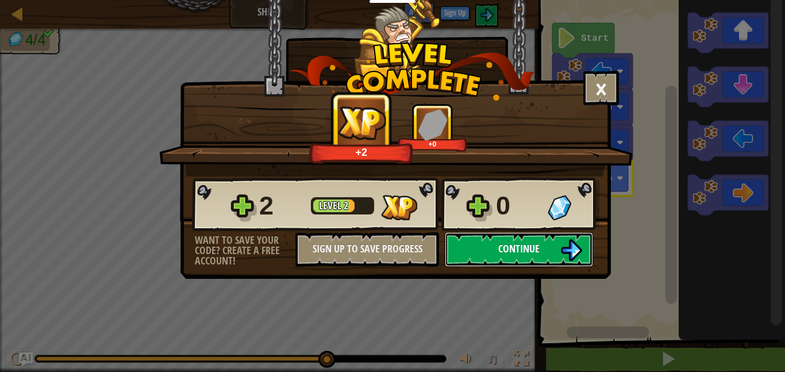
click at [539, 259] on button "Continue" at bounding box center [519, 249] width 148 height 34
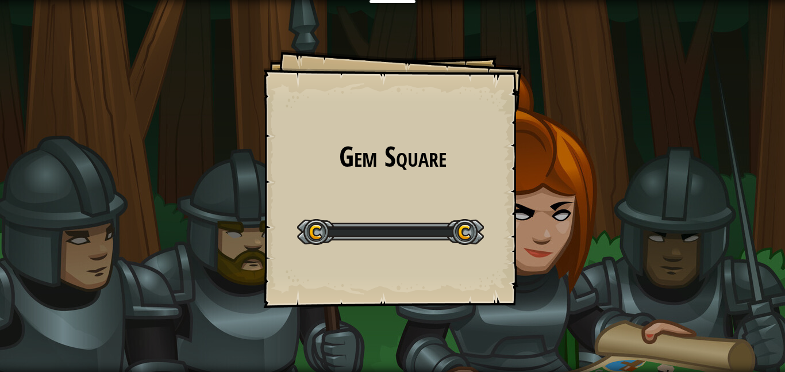
click at [525, 248] on div "Gem Square Goals Start Level Error loading from server. Try refreshing the page…" at bounding box center [392, 186] width 785 height 372
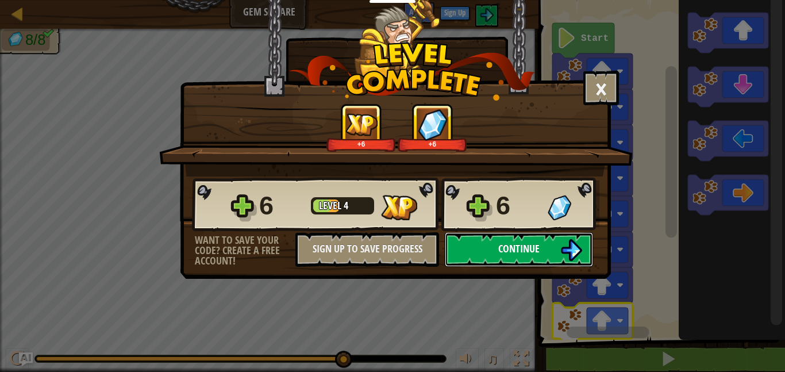
click at [557, 245] on button "Continue" at bounding box center [519, 249] width 148 height 34
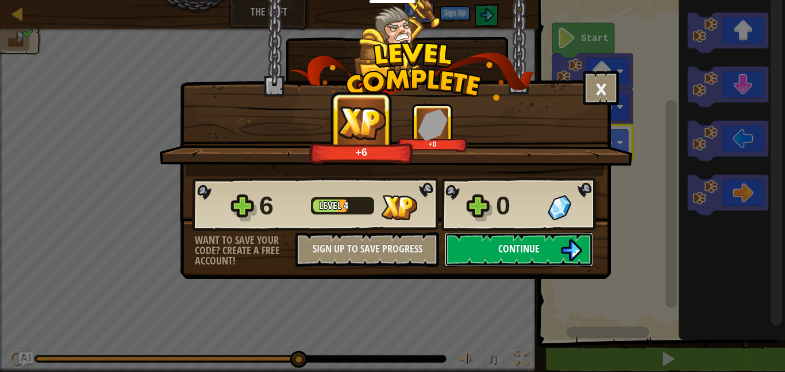
click at [517, 245] on span "Continue" at bounding box center [518, 248] width 41 height 14
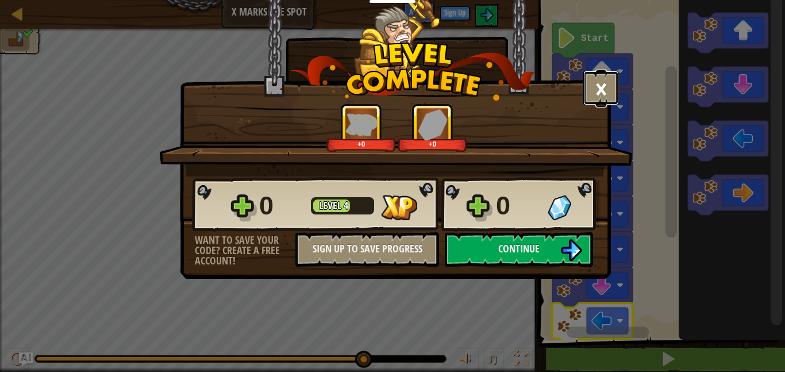
click at [602, 96] on button "×" at bounding box center [601, 88] width 36 height 34
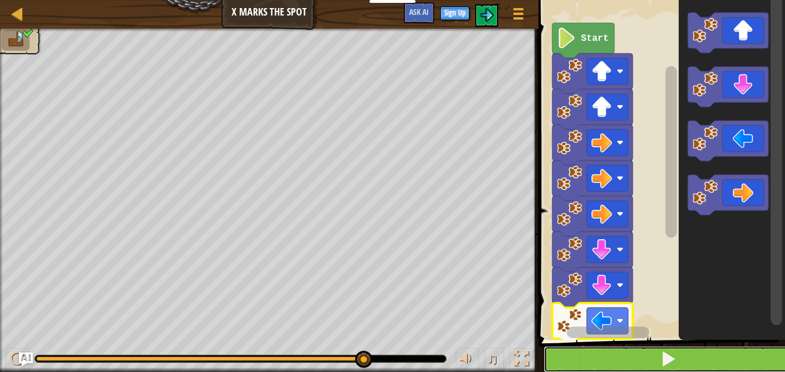
click at [695, 361] on button at bounding box center [669, 359] width 250 height 26
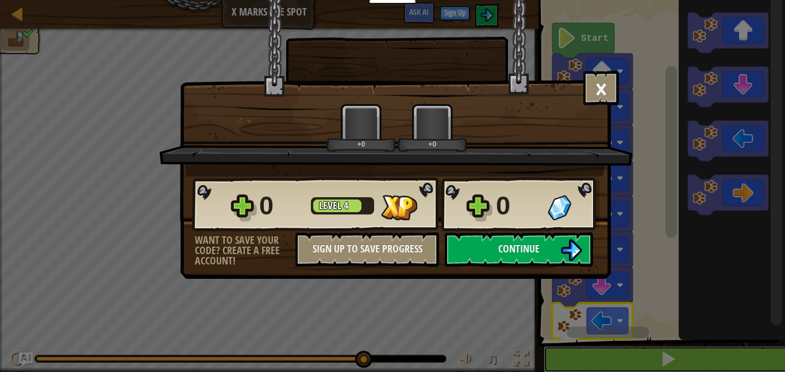
scroll to position [1, 0]
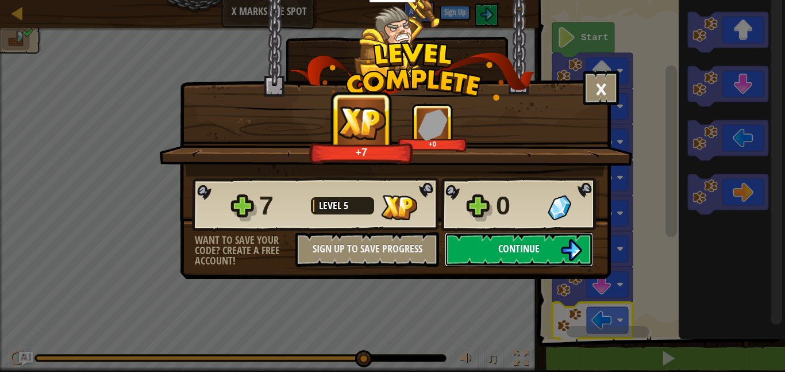
click at [579, 260] on img at bounding box center [571, 250] width 22 height 22
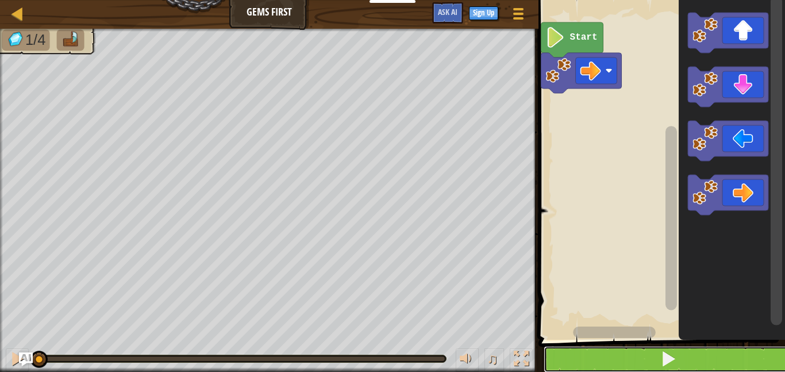
click at [649, 356] on button at bounding box center [669, 359] width 250 height 26
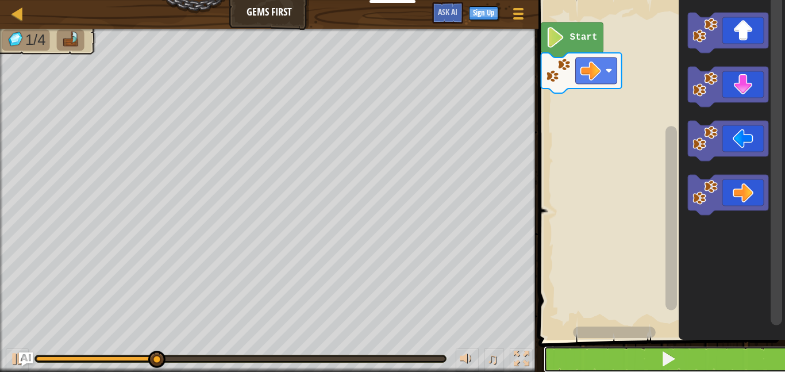
click at [709, 357] on button at bounding box center [669, 359] width 250 height 26
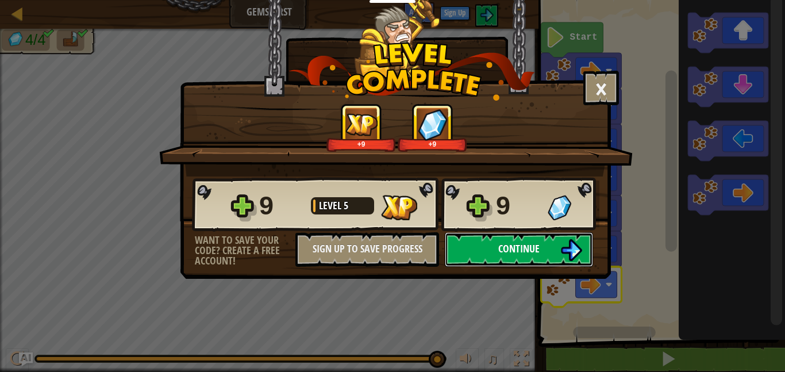
click at [548, 256] on button "Continue" at bounding box center [519, 249] width 148 height 34
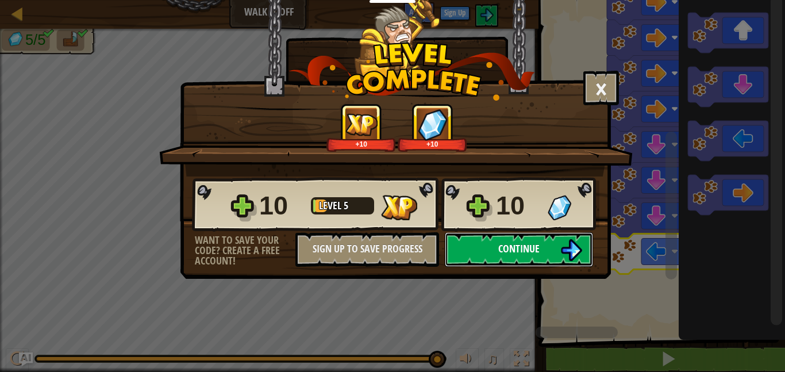
click at [560, 253] on img at bounding box center [571, 250] width 22 height 22
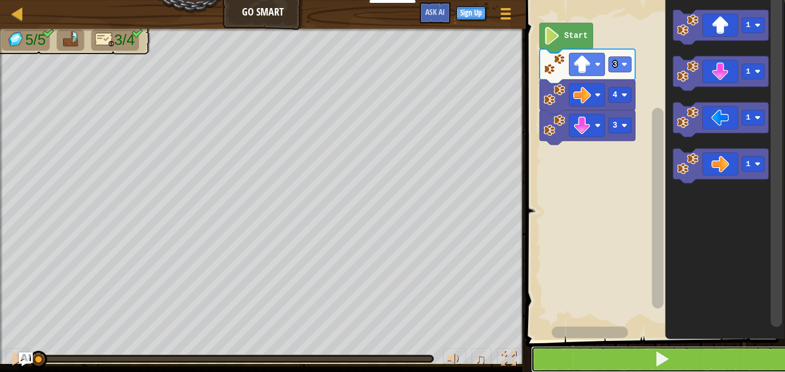
click at [691, 359] on button at bounding box center [662, 359] width 263 height 26
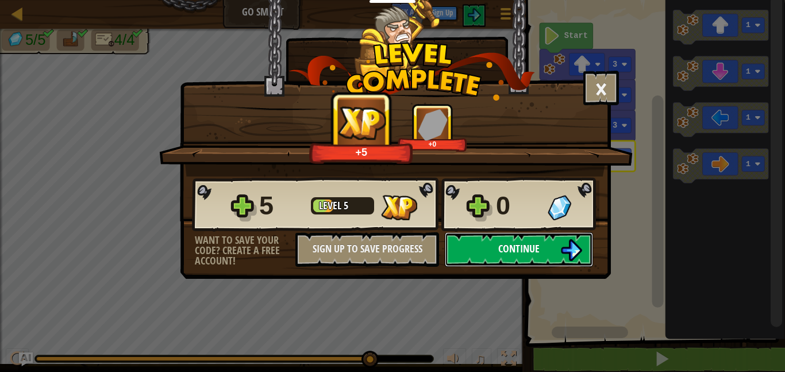
click at [535, 251] on span "Continue" at bounding box center [518, 248] width 41 height 14
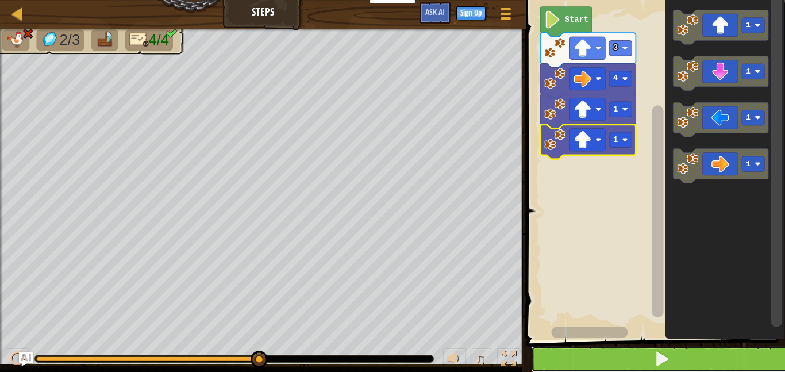
click at [708, 362] on button at bounding box center [662, 359] width 263 height 26
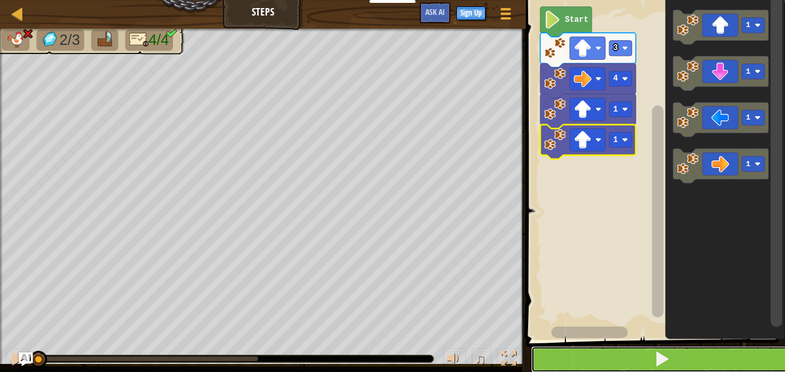
click at [709, 357] on button at bounding box center [662, 359] width 263 height 26
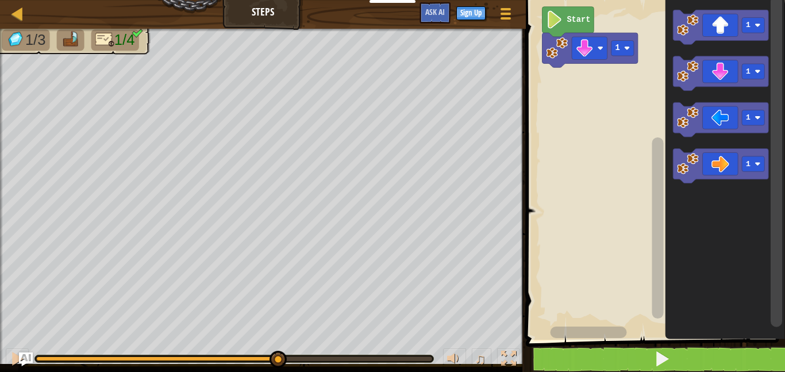
click at [626, 50] on image "Blockly Workspace" at bounding box center [627, 48] width 6 height 6
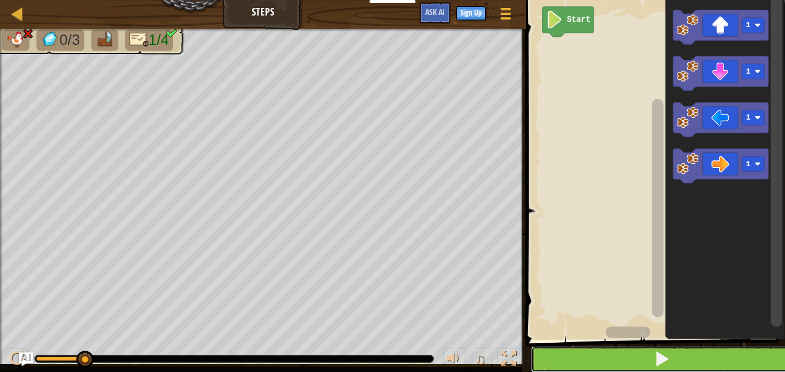
click at [685, 355] on button at bounding box center [662, 359] width 263 height 26
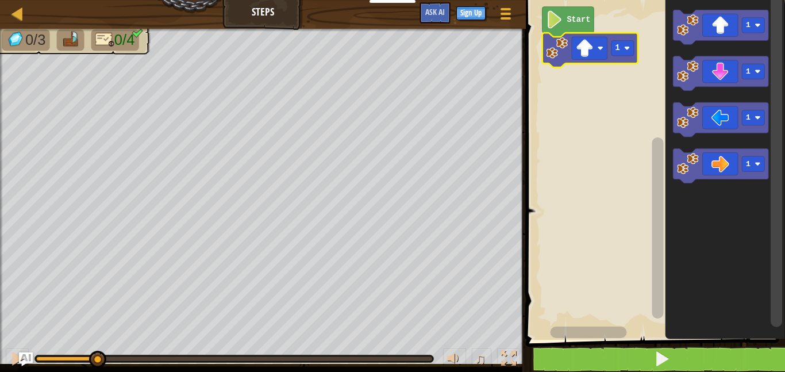
click at [617, 53] on rect "Blockly Workspace" at bounding box center [623, 49] width 22 height 16
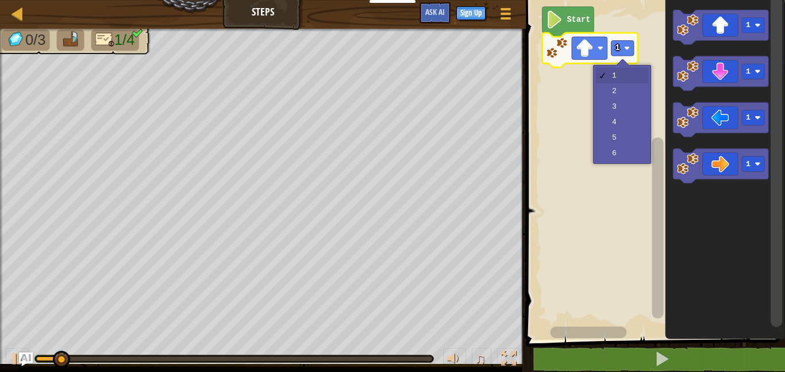
click at [626, 124] on rect "Blockly Workspace" at bounding box center [653, 166] width 263 height 345
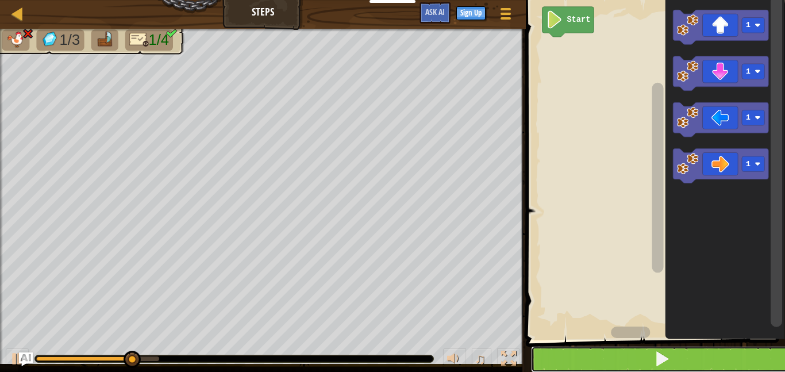
click at [694, 360] on button at bounding box center [662, 359] width 263 height 26
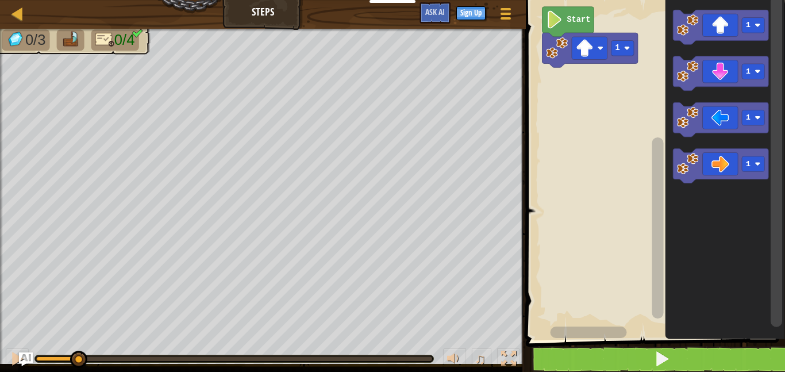
click at [616, 53] on rect "Blockly Workspace" at bounding box center [623, 49] width 22 height 16
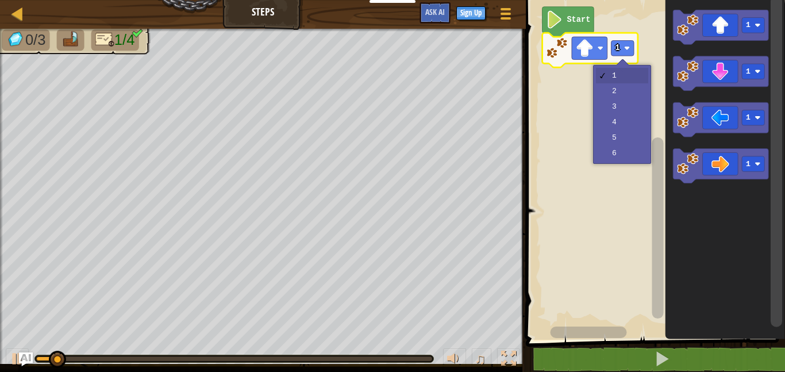
click at [621, 109] on rect "Blockly Workspace" at bounding box center [653, 166] width 263 height 345
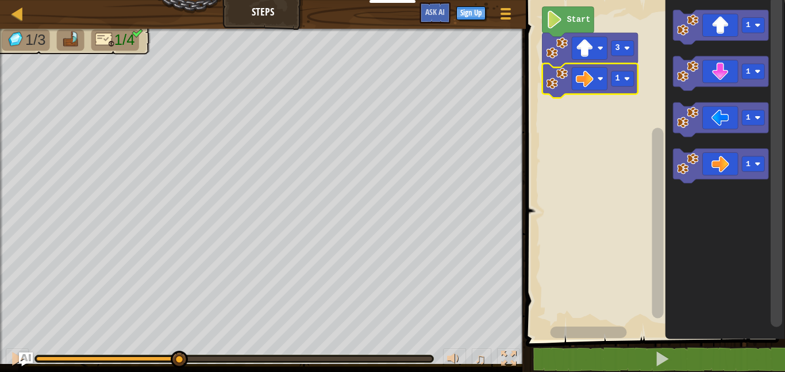
click at [0, 0] on div at bounding box center [0, 0] width 0 height 0
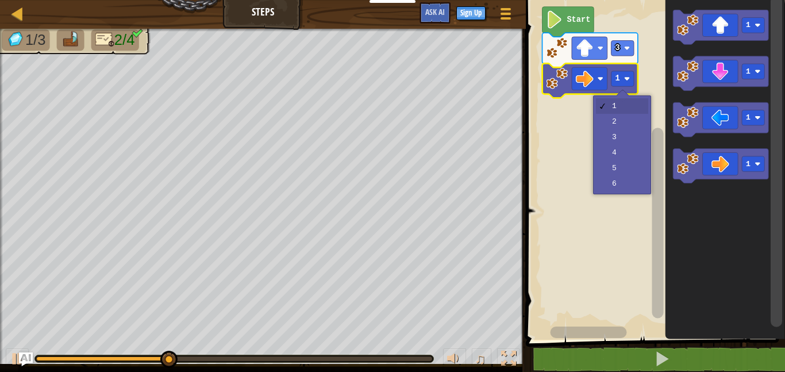
click at [628, 141] on rect "Blockly Workspace" at bounding box center [653, 166] width 263 height 345
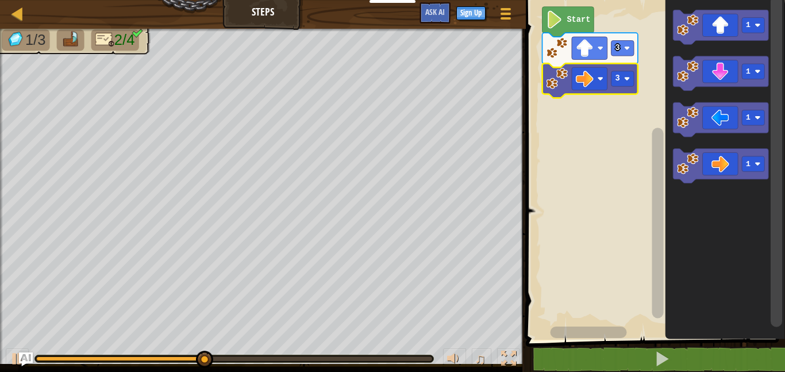
click at [0, 0] on div at bounding box center [0, 0] width 0 height 0
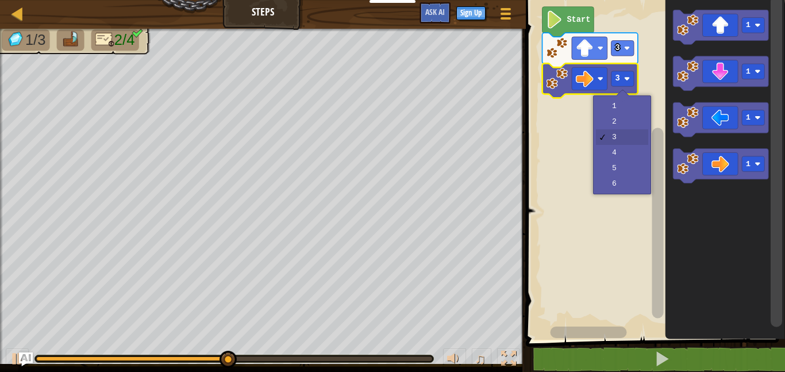
click at [626, 125] on rect "Blockly Workspace" at bounding box center [653, 166] width 263 height 345
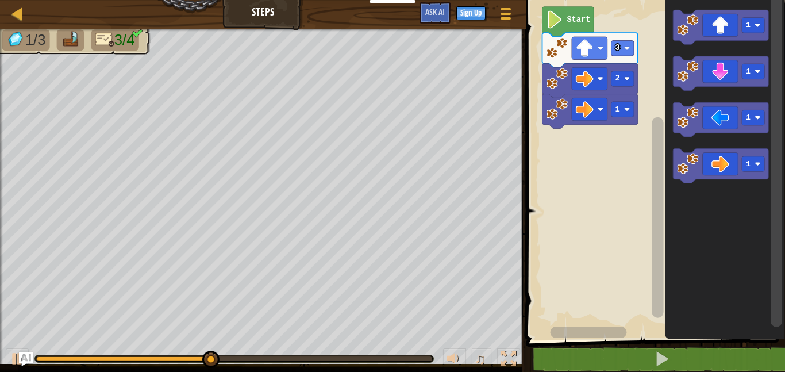
click at [626, 78] on image "Blockly Workspace" at bounding box center [627, 79] width 6 height 6
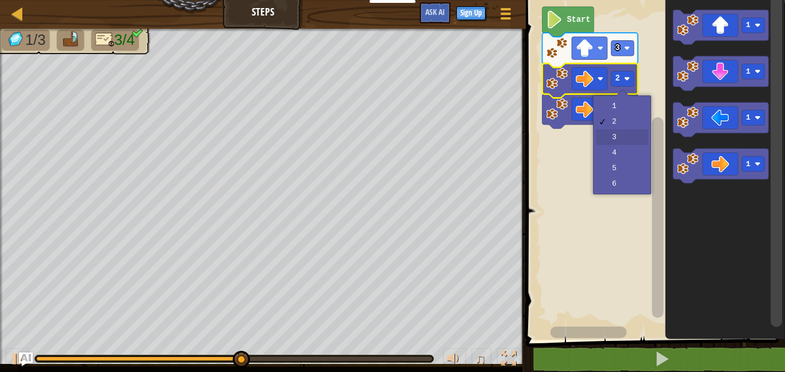
click at [629, 144] on rect "Blockly Workspace" at bounding box center [653, 166] width 263 height 345
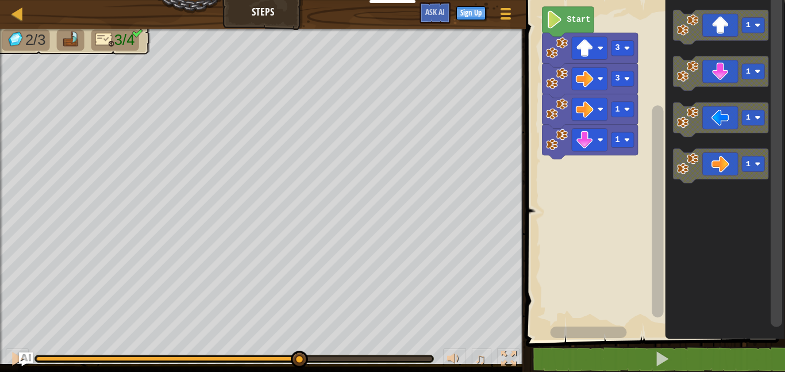
click at [627, 140] on image "Blockly Workspace" at bounding box center [627, 140] width 6 height 6
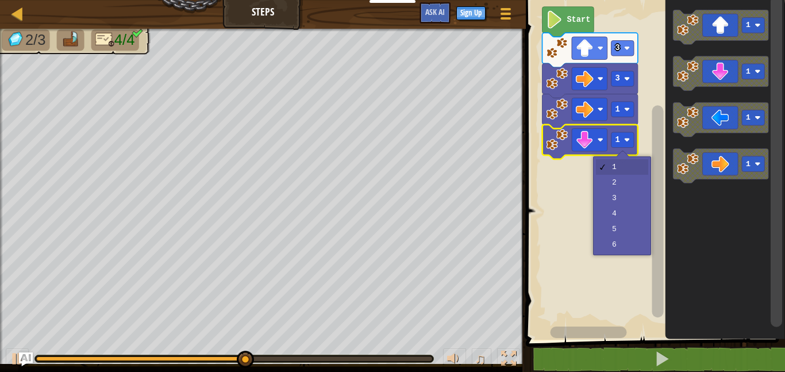
click at [626, 199] on rect "Blockly Workspace" at bounding box center [653, 166] width 263 height 345
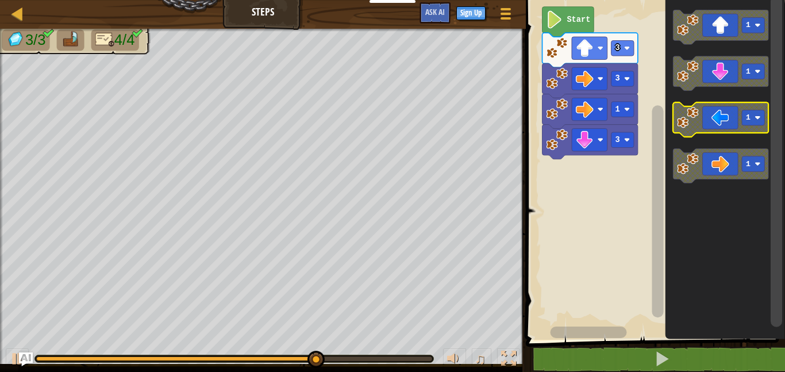
click at [732, 121] on icon "Blockly Workspace" at bounding box center [720, 120] width 95 height 34
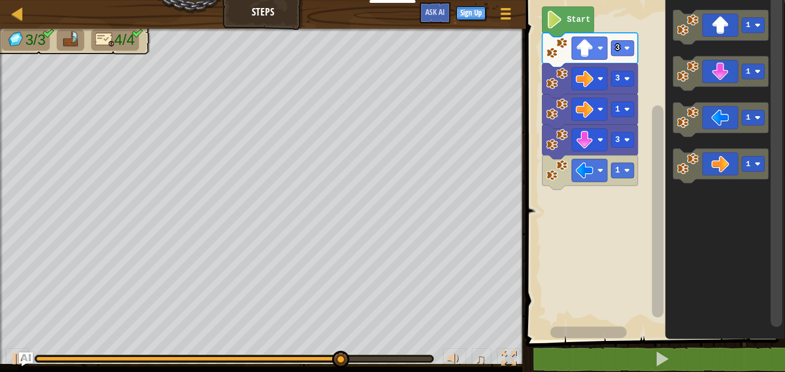
click at [0, 0] on div at bounding box center [0, 0] width 0 height 0
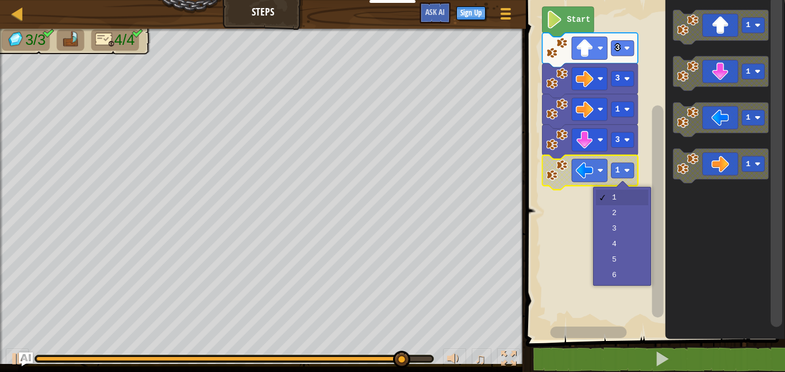
click at [626, 228] on rect "Blockly Workspace" at bounding box center [653, 166] width 263 height 345
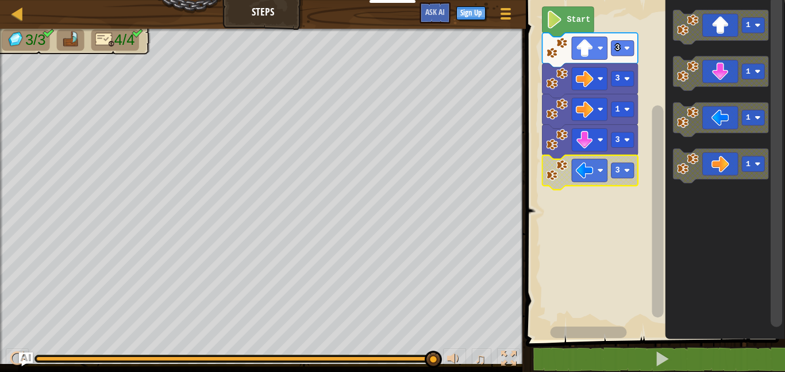
click at [626, 171] on image "Blockly Workspace" at bounding box center [627, 170] width 6 height 6
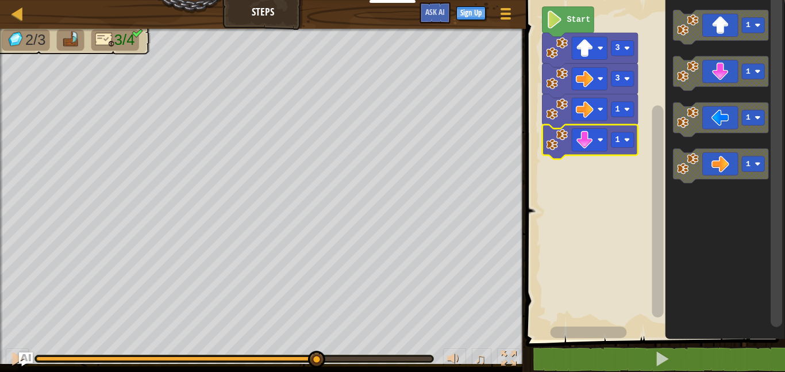
click at [605, 142] on rect "Blockly Workspace" at bounding box center [590, 140] width 36 height 22
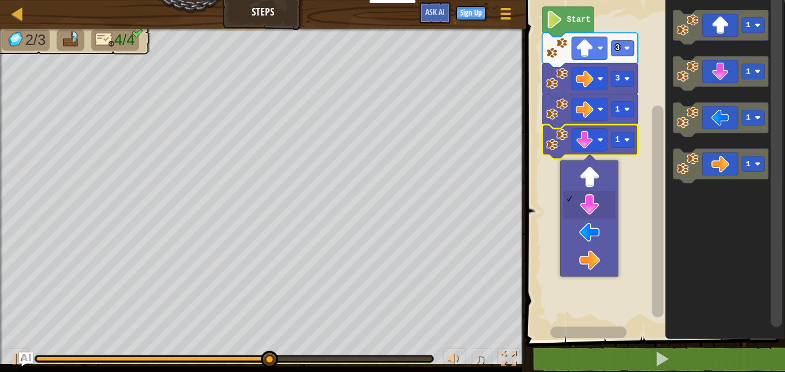
click at [597, 154] on div at bounding box center [589, 160] width 13 height 13
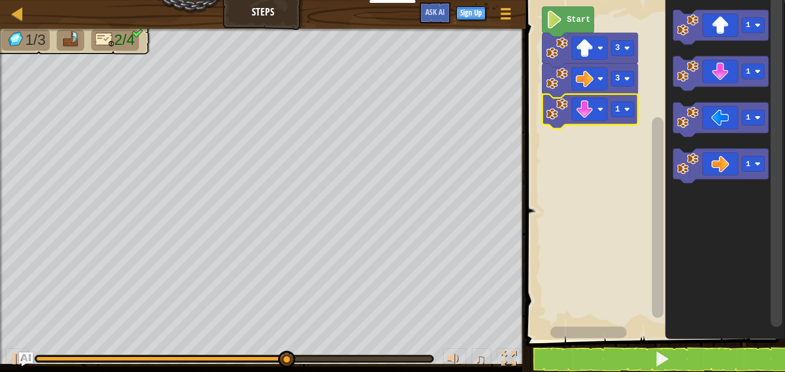
click at [625, 109] on image "Blockly Workspace" at bounding box center [627, 109] width 6 height 6
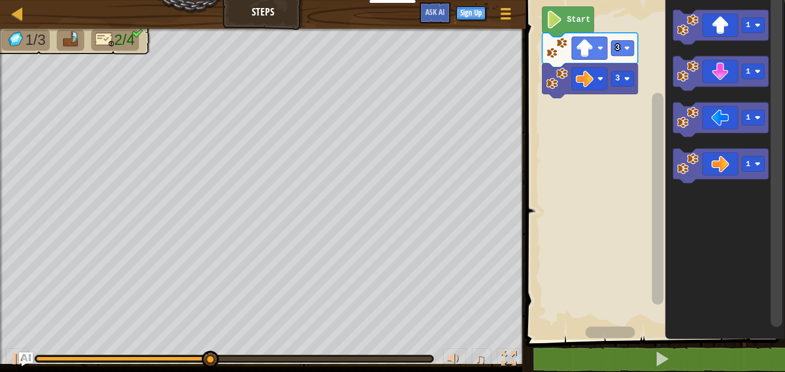
click at [0, 0] on div at bounding box center [0, 0] width 0 height 0
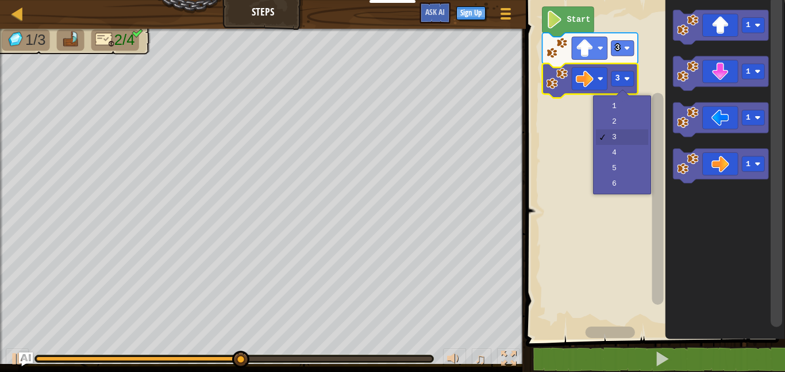
click at [626, 154] on rect "Blockly Workspace" at bounding box center [653, 166] width 263 height 345
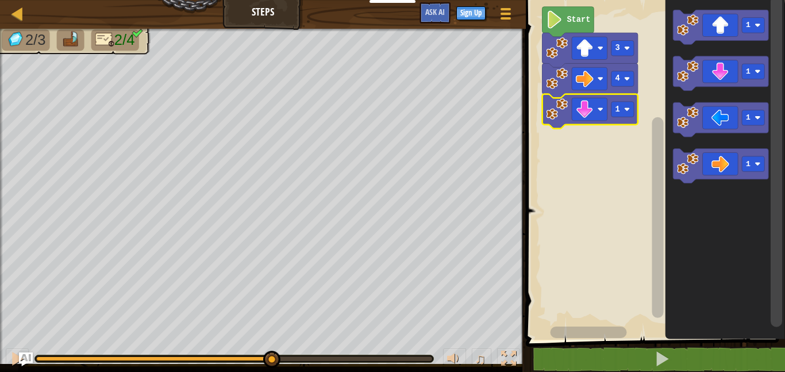
click at [627, 107] on image "Blockly Workspace" at bounding box center [627, 109] width 6 height 6
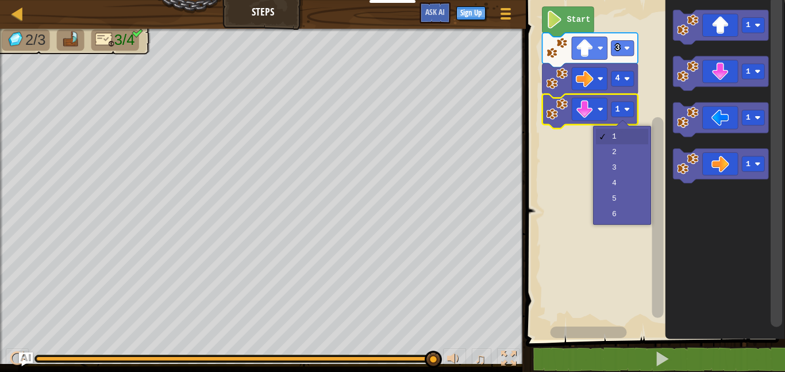
click at [623, 172] on rect "Blockly Workspace" at bounding box center [653, 166] width 263 height 345
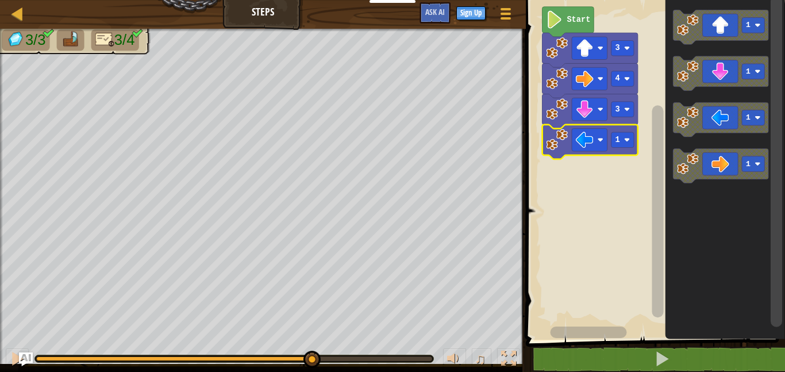
click at [624, 134] on rect "Blockly Workspace" at bounding box center [623, 140] width 22 height 16
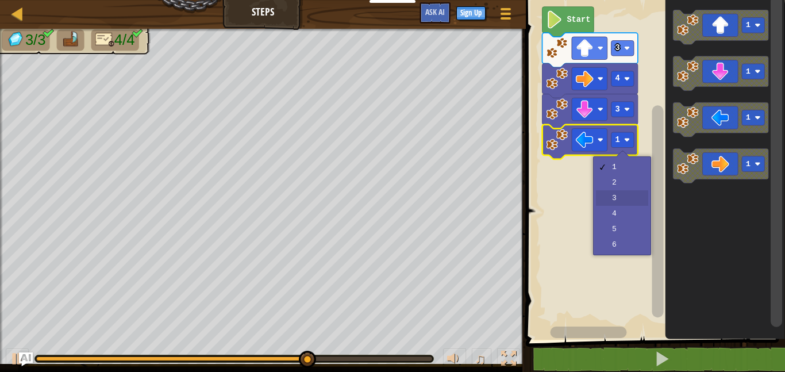
click at [627, 199] on rect "Blockly Workspace" at bounding box center [653, 166] width 263 height 345
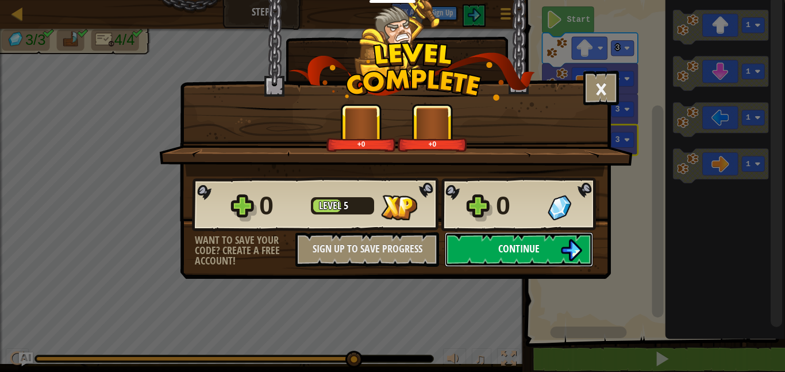
click at [568, 249] on img at bounding box center [571, 250] width 22 height 22
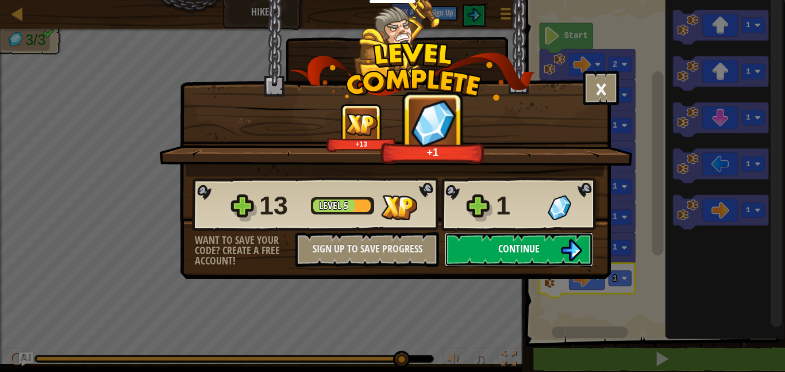
click at [582, 257] on button "Continue" at bounding box center [519, 249] width 148 height 34
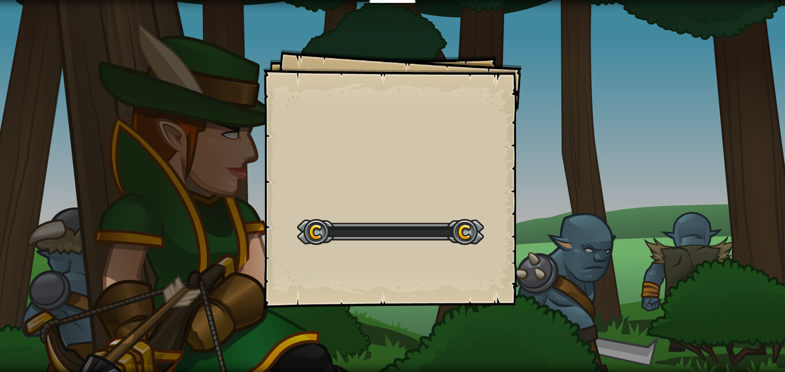
click at [593, 259] on div "Goals Start Level Error loading from server. Try refreshing the page. You'll ne…" at bounding box center [392, 186] width 785 height 372
